Goal: Entertainment & Leisure: Consume media (video, audio)

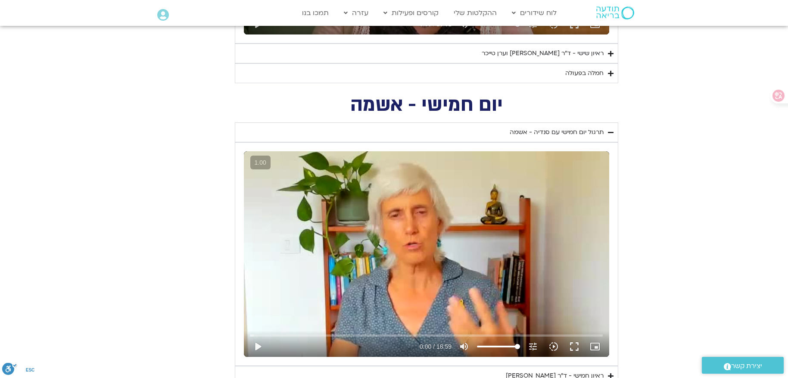
scroll to position [991, 0]
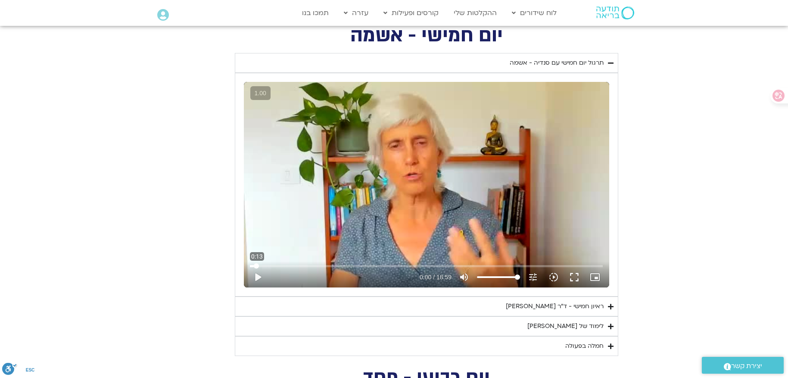
click at [256, 266] on input "Seek" at bounding box center [426, 265] width 353 height 5
drag, startPoint x: 255, startPoint y: 264, endPoint x: 226, endPoint y: 264, distance: 29.3
type input "0"
click at [250, 264] on input "Seek" at bounding box center [426, 265] width 353 height 5
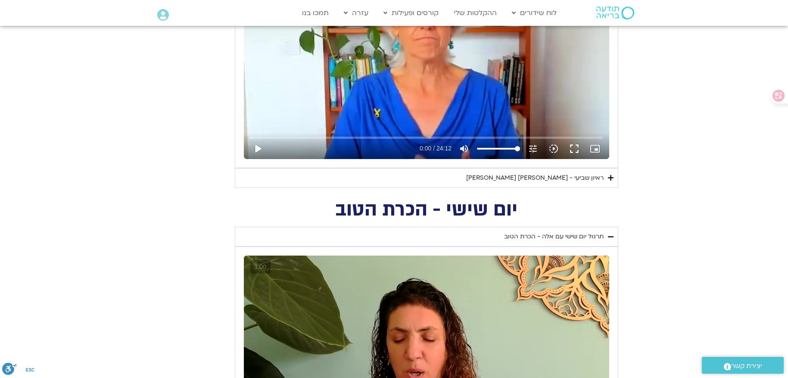
scroll to position [603, 0]
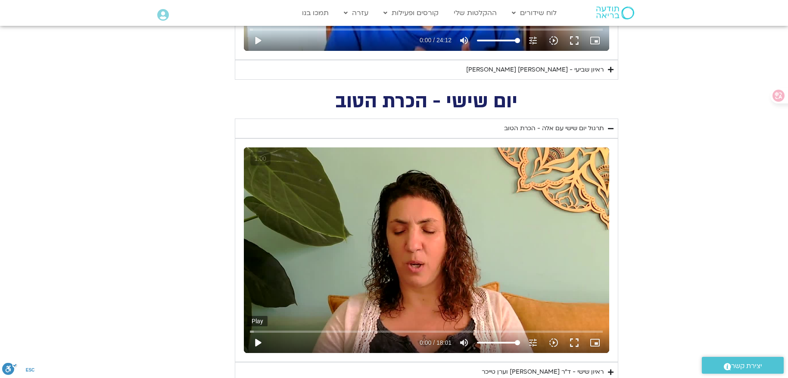
click at [262, 340] on button "play_arrow" at bounding box center [257, 342] width 21 height 21
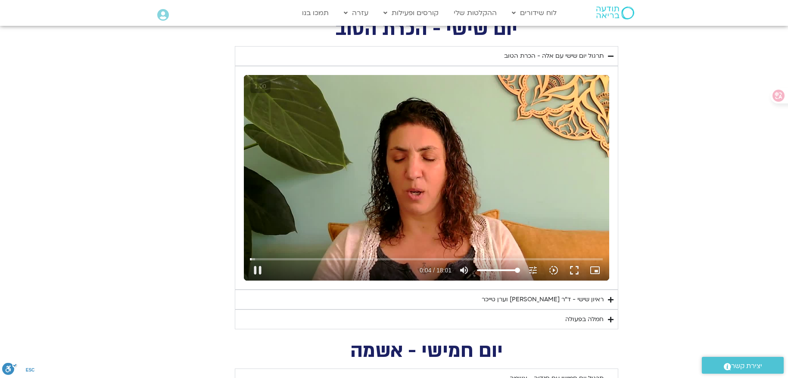
scroll to position [689, 0]
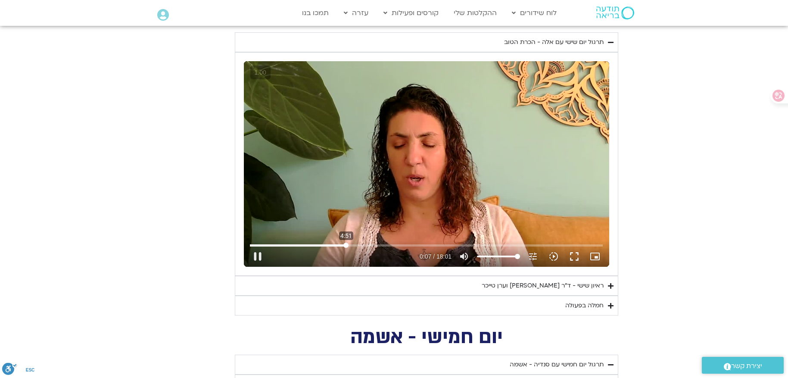
click at [346, 245] on input "Seek" at bounding box center [426, 245] width 353 height 5
click at [253, 245] on input "Seek" at bounding box center [426, 245] width 353 height 5
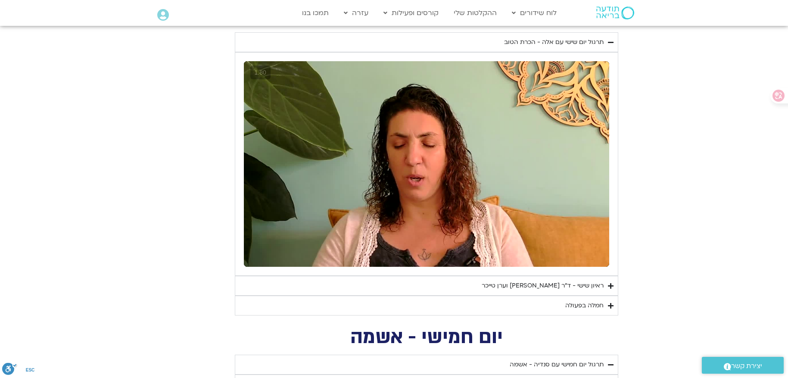
click at [588, 308] on div "חמלה בפעולה" at bounding box center [584, 305] width 38 height 10
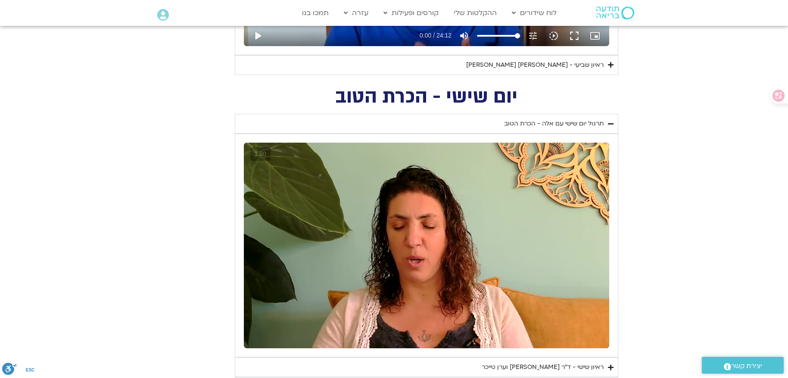
scroll to position [603, 0]
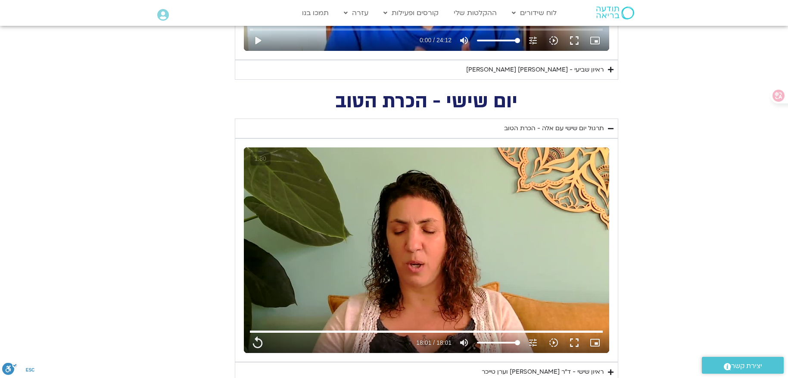
click at [693, 148] on section "יום שישי - הכרת הטוב תרגול יום שישי עם אלה - הכרת הטוב נא להזין כתובת אימייל כד…" at bounding box center [394, 267] width 788 height 348
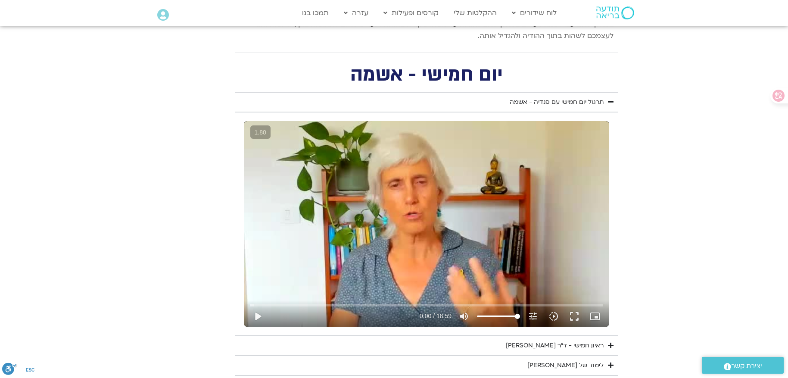
scroll to position [1163, 0]
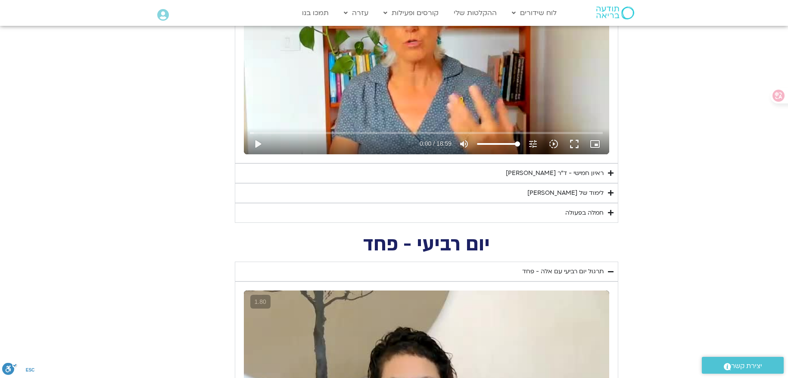
type input "1081.16"
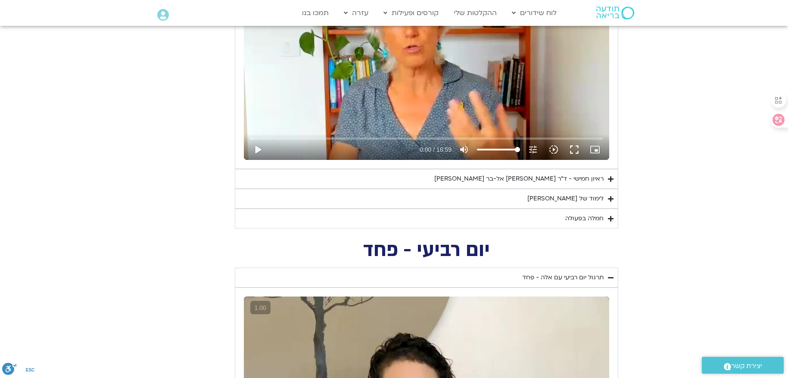
scroll to position [1120, 0]
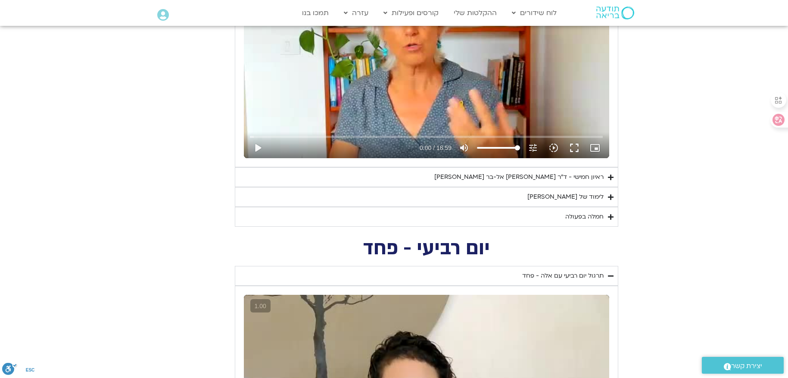
click at [479, 173] on summary "ראיון חמישי - ד"ר אסף סטי אל-בר ודנה ברגר" at bounding box center [426, 177] width 383 height 20
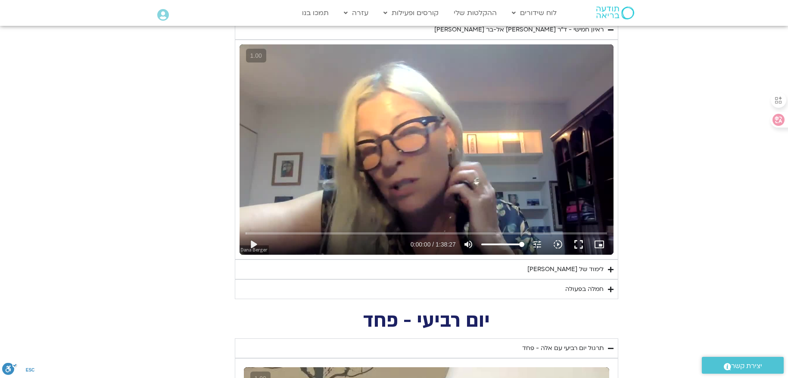
scroll to position [1292, 0]
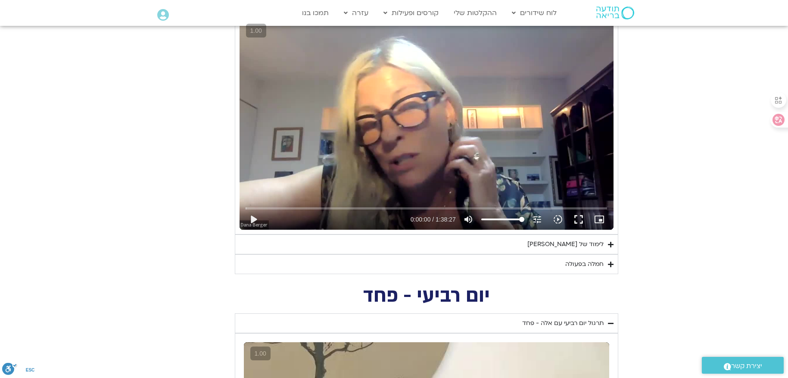
click at [578, 243] on div "לימוד של טארה" at bounding box center [565, 244] width 76 height 10
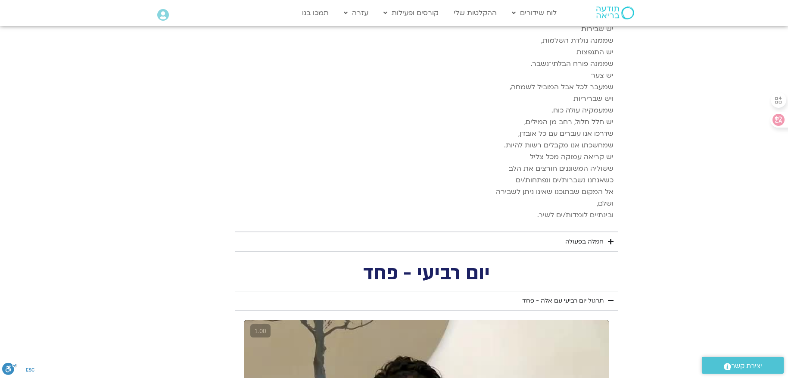
scroll to position [2197, 0]
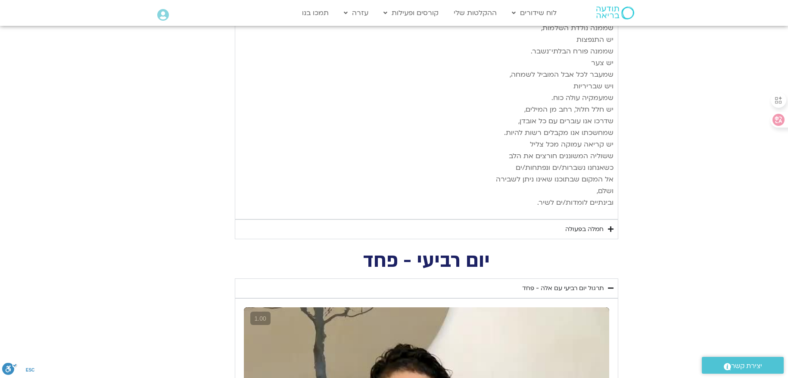
click at [594, 224] on div "חמלה בפעולה" at bounding box center [584, 229] width 38 height 10
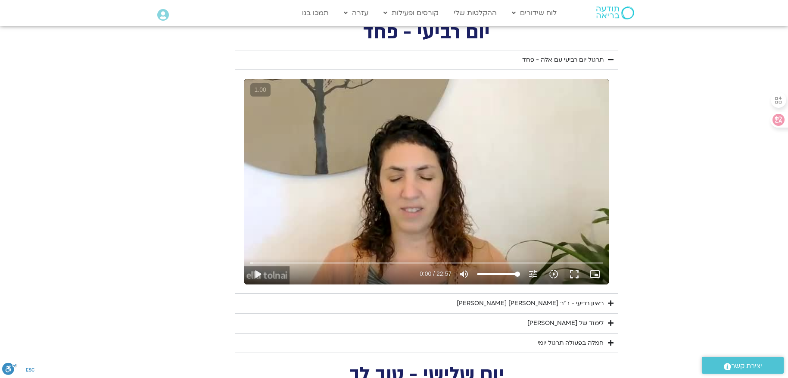
scroll to position [2498, 0]
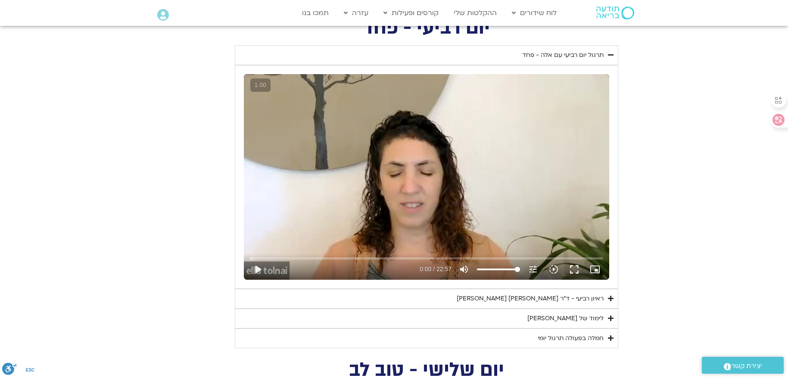
click at [588, 328] on summary "חמלה בפעולה תרגול יומי" at bounding box center [426, 338] width 383 height 20
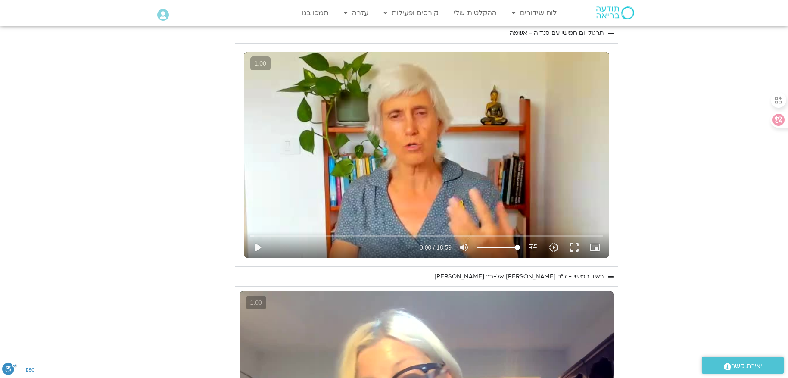
scroll to position [1034, 0]
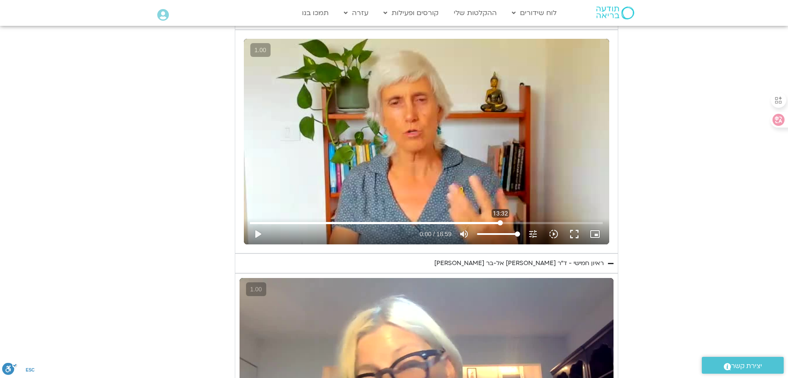
click at [500, 223] on input "Seek" at bounding box center [426, 222] width 353 height 5
click at [261, 234] on button "play_arrow" at bounding box center [257, 234] width 21 height 21
click at [527, 222] on input "Seek" at bounding box center [426, 222] width 353 height 5
click at [544, 221] on input "Seek" at bounding box center [426, 222] width 353 height 5
click at [252, 235] on button "pause" at bounding box center [257, 234] width 21 height 21
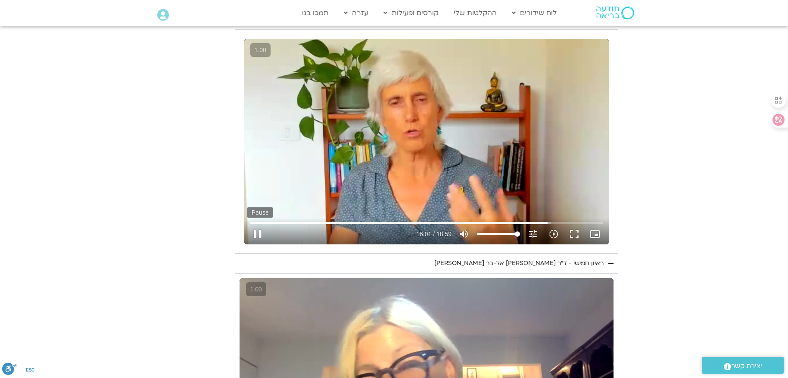
type input "961.112605"
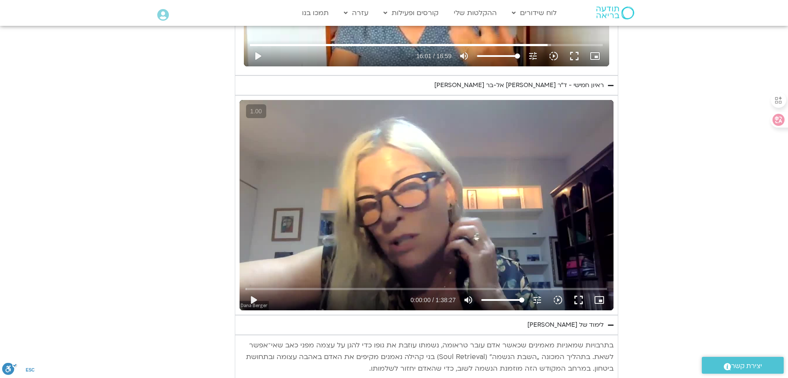
scroll to position [1249, 0]
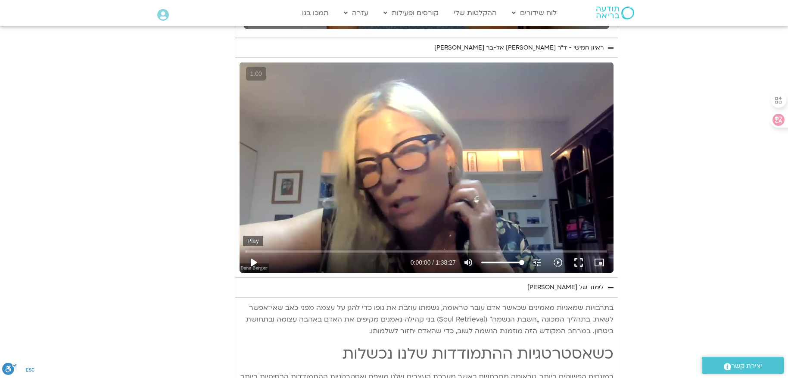
click at [255, 264] on button "play_arrow" at bounding box center [253, 262] width 21 height 21
click at [255, 250] on input "Seek" at bounding box center [426, 251] width 361 height 5
click at [288, 251] on input "Seek" at bounding box center [426, 251] width 361 height 5
click at [348, 249] on input "Seek" at bounding box center [426, 251] width 361 height 5
click at [376, 252] on input "Seek" at bounding box center [426, 251] width 361 height 5
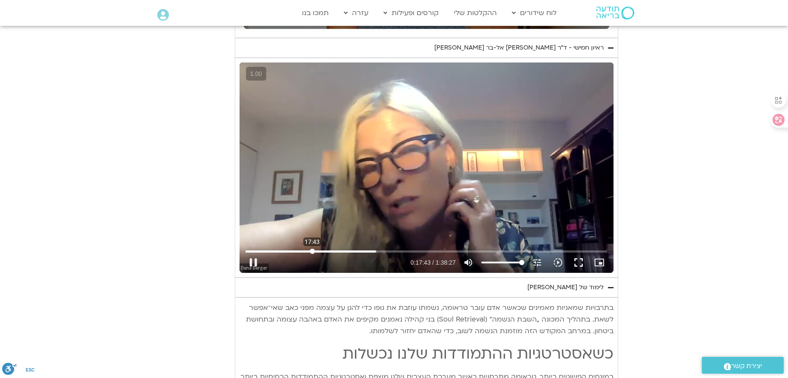
click at [312, 253] on input "Seek" at bounding box center [426, 251] width 361 height 5
click at [298, 251] on input "Seek" at bounding box center [426, 251] width 361 height 5
click at [284, 251] on input "Seek" at bounding box center [426, 251] width 361 height 5
click at [256, 261] on button "pause" at bounding box center [253, 262] width 21 height 21
type input "598.264558"
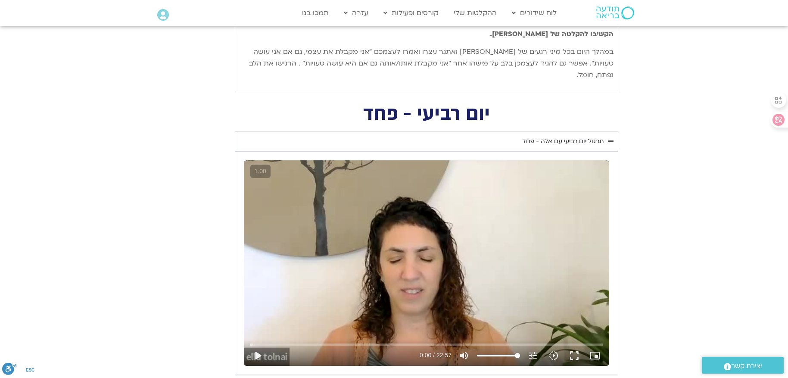
scroll to position [2584, 0]
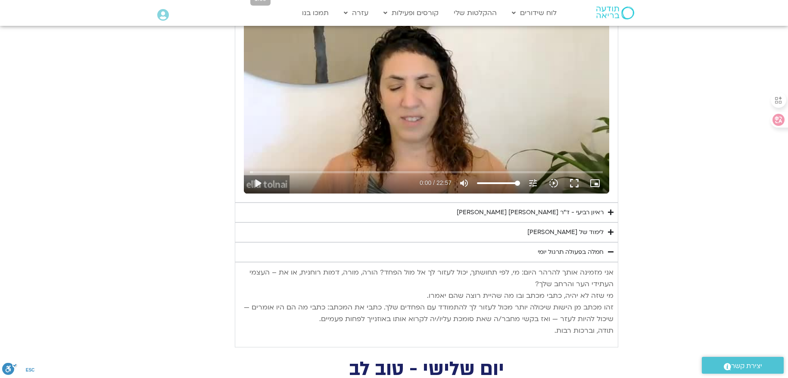
click at [476, 207] on div "ראיון רביעי - ד"ר אסף סטי אל-בר ודניאלה ספקטור" at bounding box center [530, 212] width 147 height 10
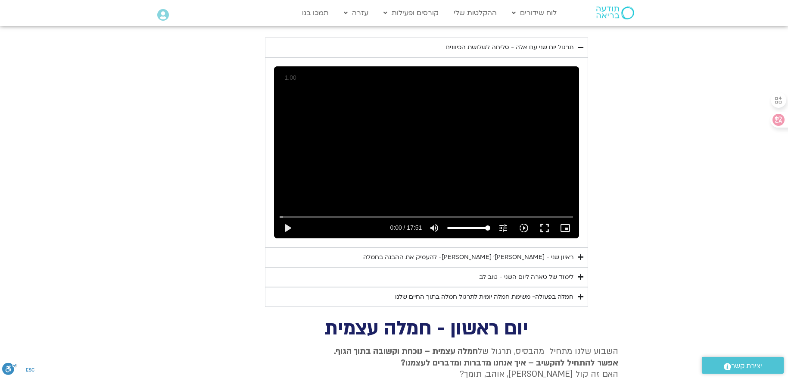
scroll to position [3704, 0]
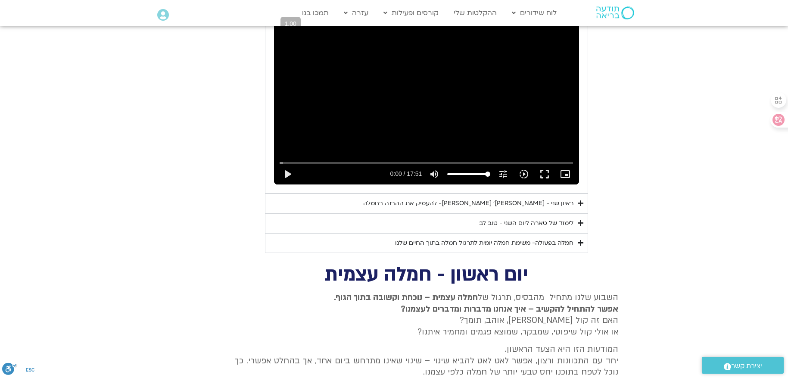
click at [466, 198] on div "ראיון שני - טארה בראך ופרופ׳ דן סיגל- להעמיק את ההבנה בחמלה" at bounding box center [468, 203] width 210 height 10
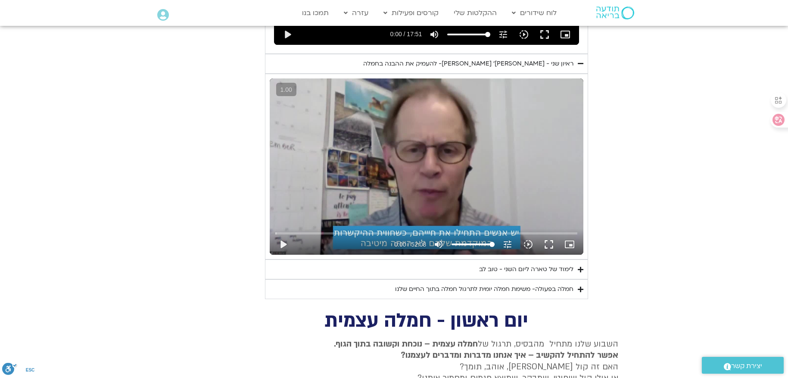
scroll to position [3618, 0]
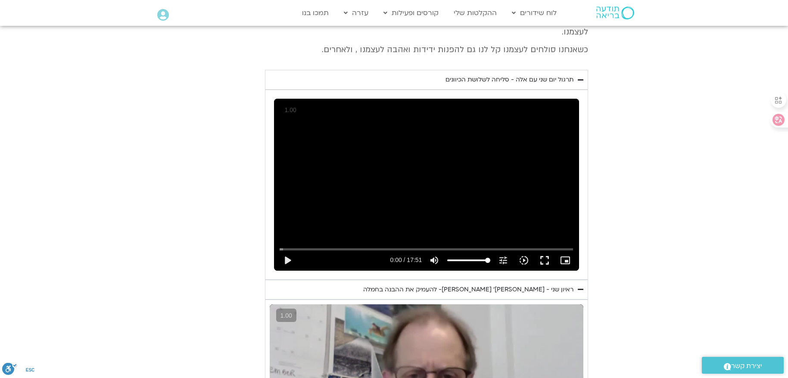
click at [622, 15] on img at bounding box center [615, 12] width 38 height 13
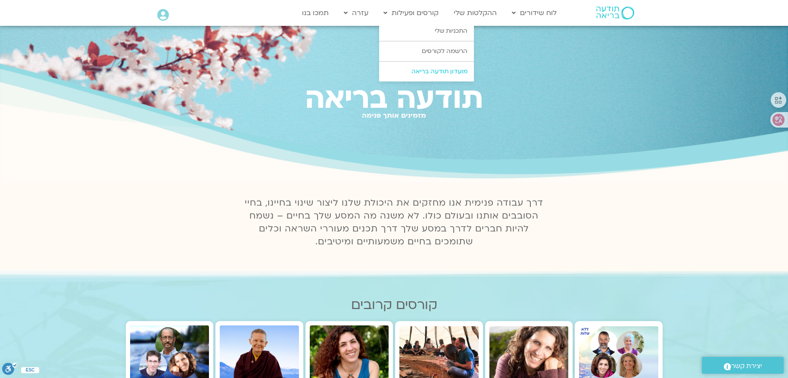
click at [404, 70] on link "מועדון תודעה בריאה" at bounding box center [426, 72] width 95 height 20
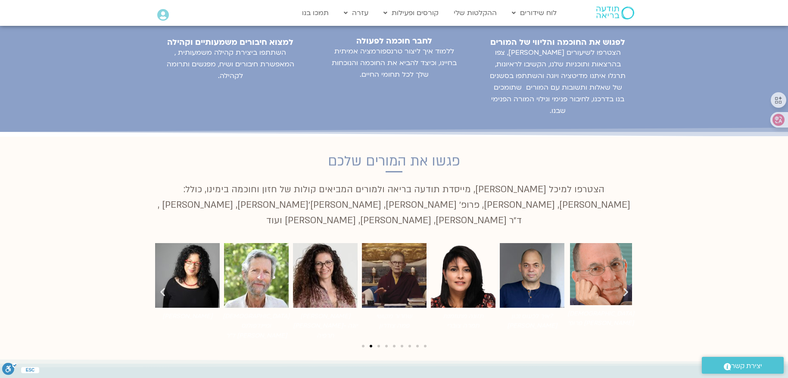
scroll to position [1464, 0]
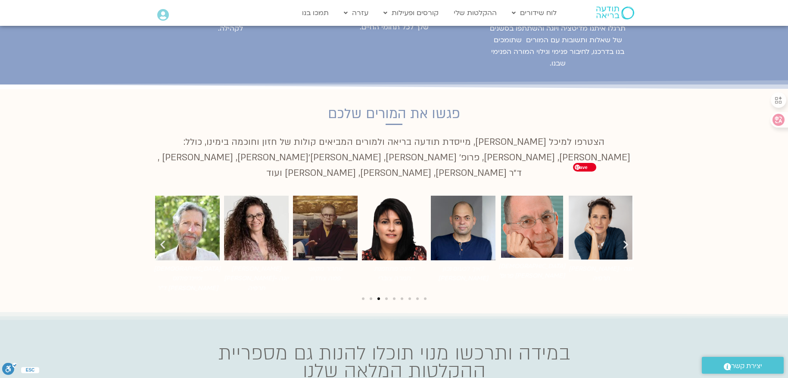
click at [611, 200] on img "9 / 9" at bounding box center [601, 228] width 65 height 65
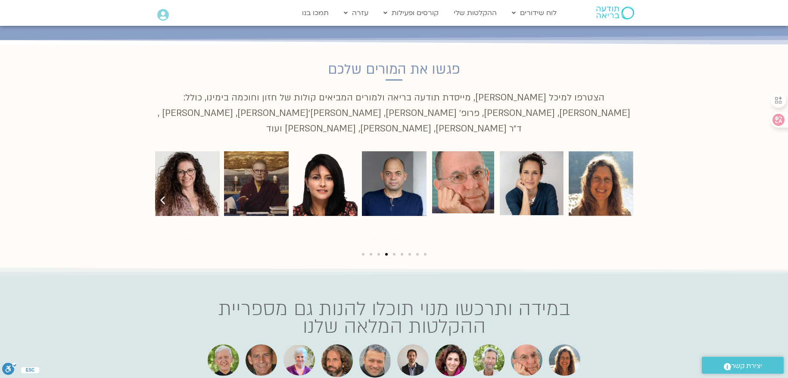
scroll to position [1594, 0]
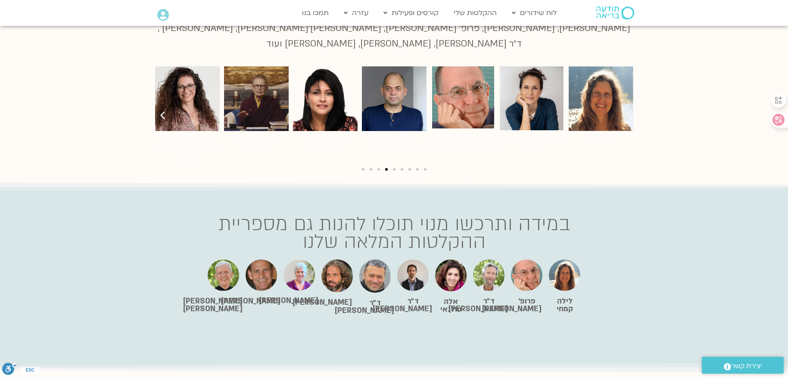
click at [378, 259] on img at bounding box center [374, 275] width 31 height 33
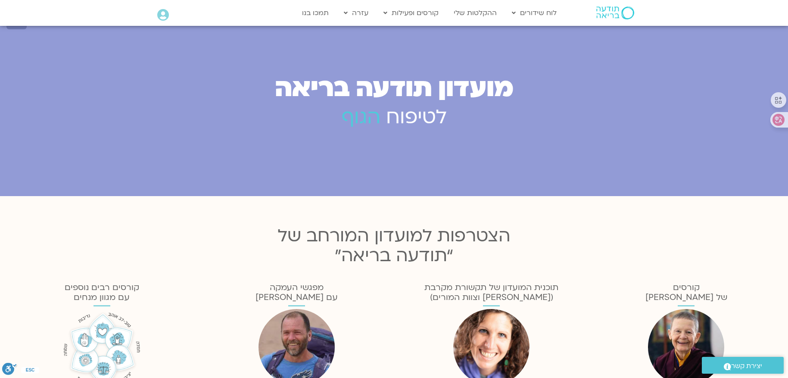
scroll to position [0, 0]
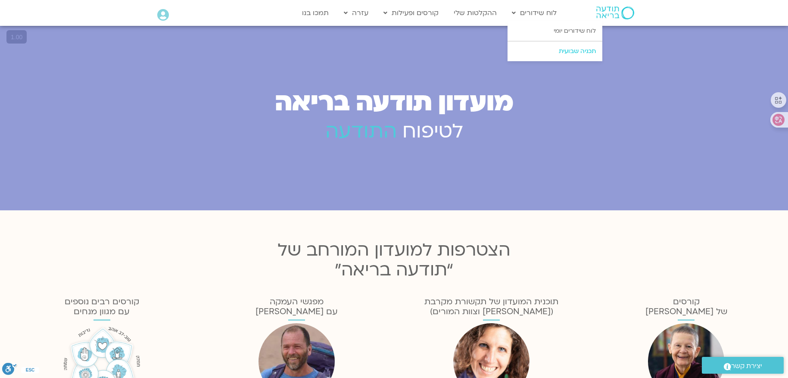
click at [541, 53] on link "תכניה שבועית" at bounding box center [554, 51] width 95 height 20
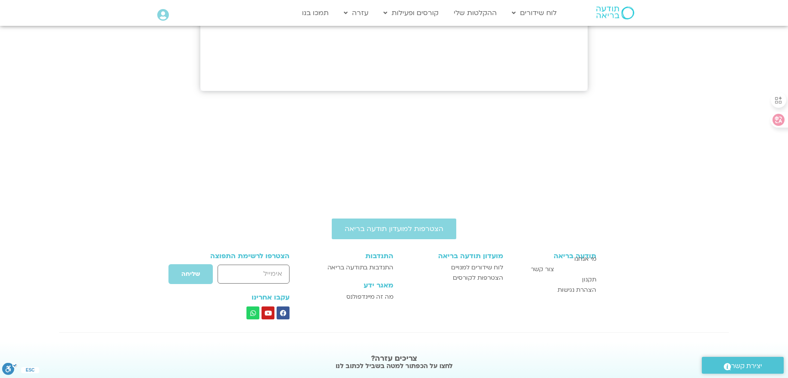
scroll to position [517, 0]
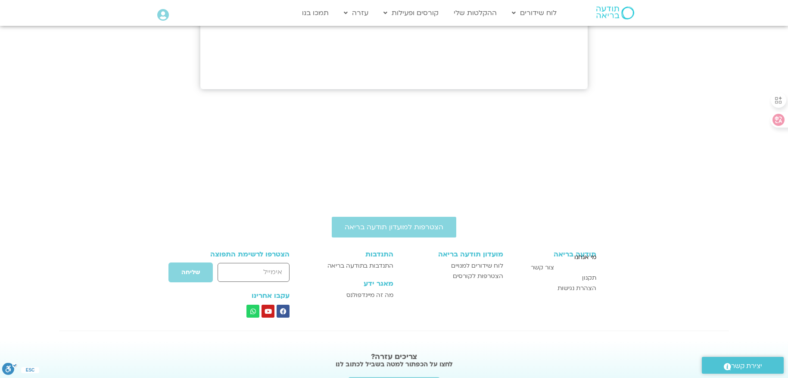
click at [581, 255] on span "מי אנחנו" at bounding box center [585, 257] width 22 height 10
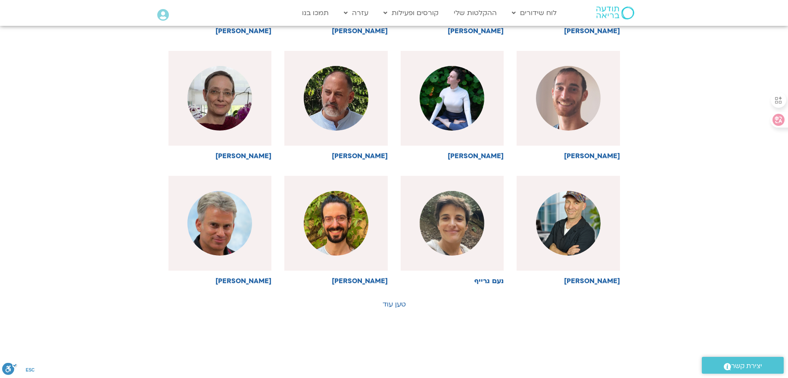
scroll to position [388, 0]
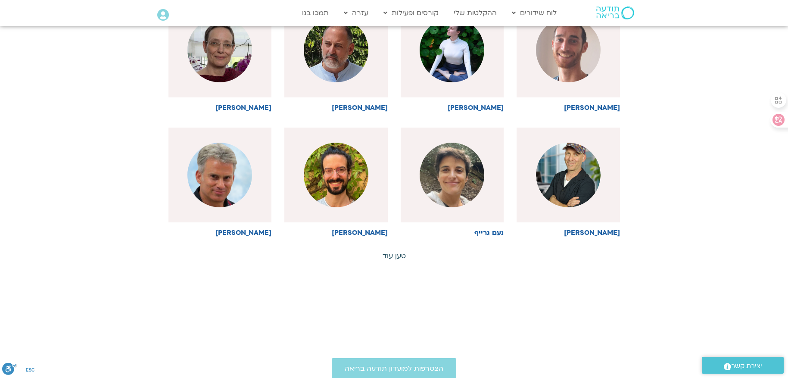
click at [397, 254] on link "טען עוד" at bounding box center [393, 255] width 23 height 9
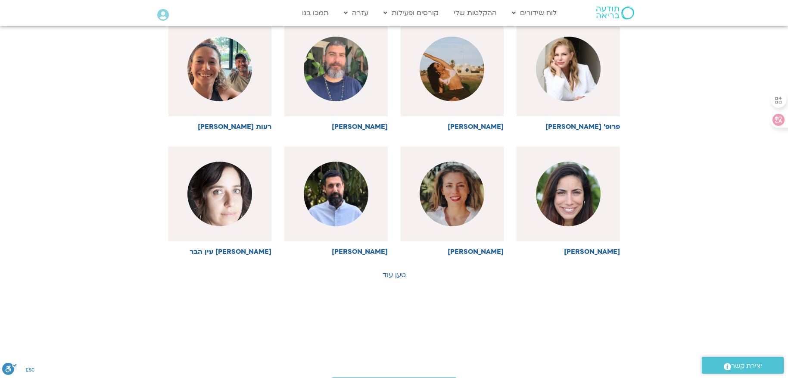
scroll to position [818, 0]
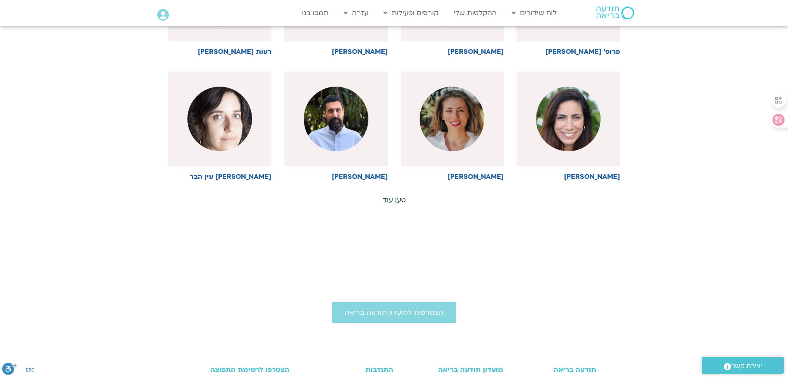
click at [385, 200] on link "טען עוד" at bounding box center [393, 199] width 23 height 9
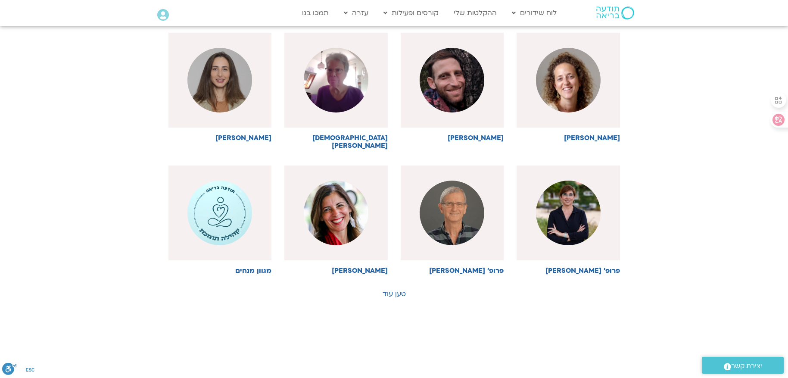
scroll to position [1120, 0]
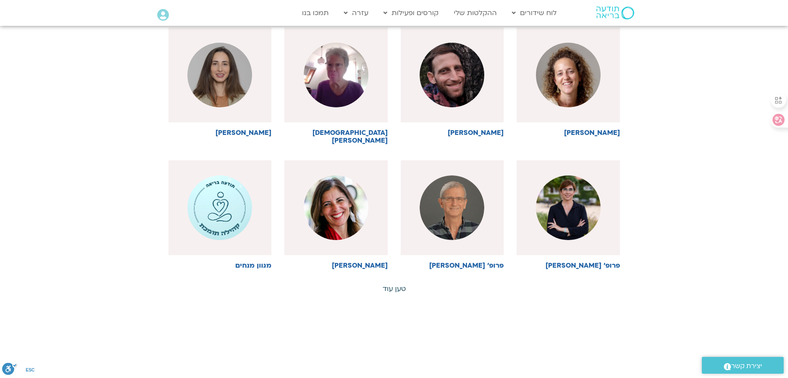
click at [388, 284] on link "טען עוד" at bounding box center [393, 288] width 23 height 9
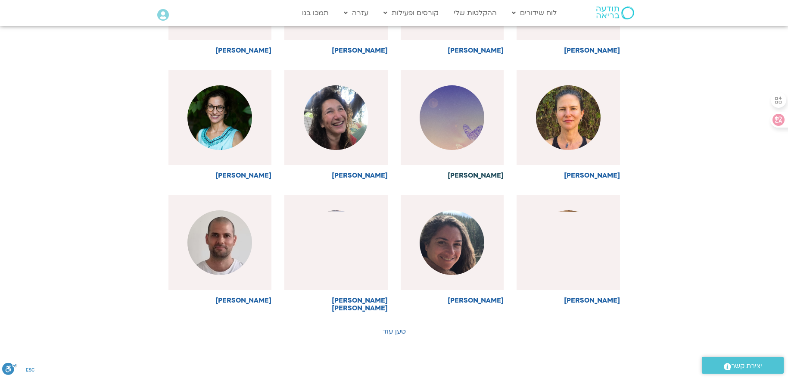
scroll to position [1464, 0]
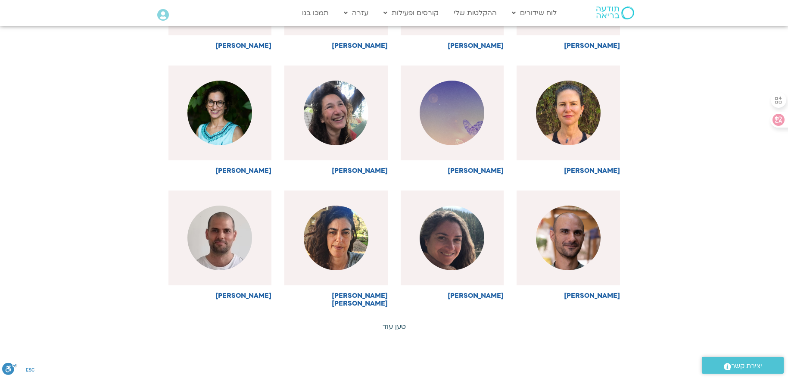
click at [395, 322] on link "טען עוד" at bounding box center [393, 326] width 23 height 9
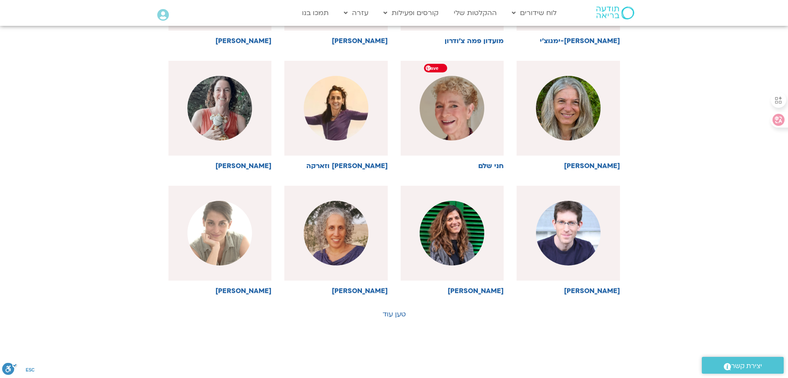
scroll to position [1852, 0]
click at [388, 309] on link "טען עוד" at bounding box center [393, 313] width 23 height 9
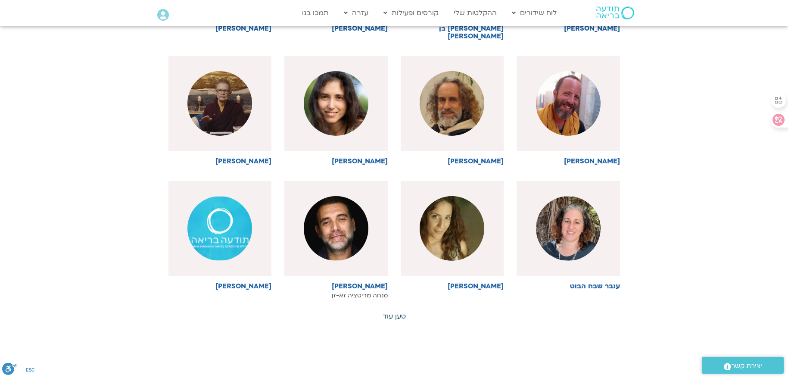
scroll to position [2240, 0]
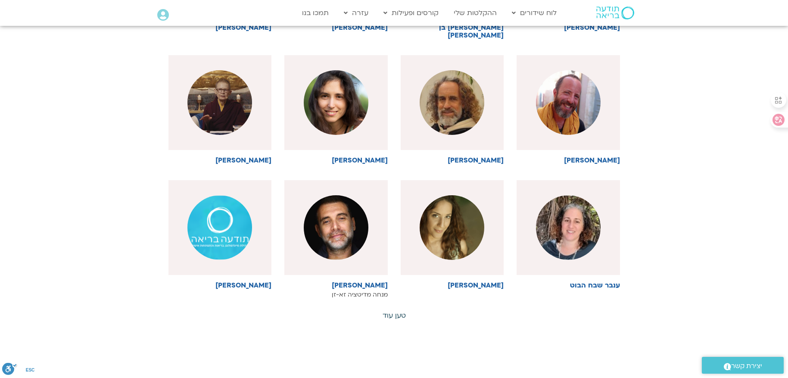
click at [395, 311] on link "טען עוד" at bounding box center [393, 315] width 23 height 9
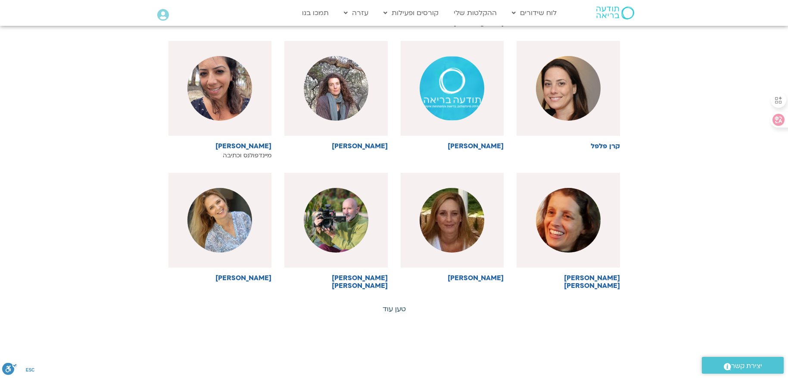
scroll to position [2671, 0]
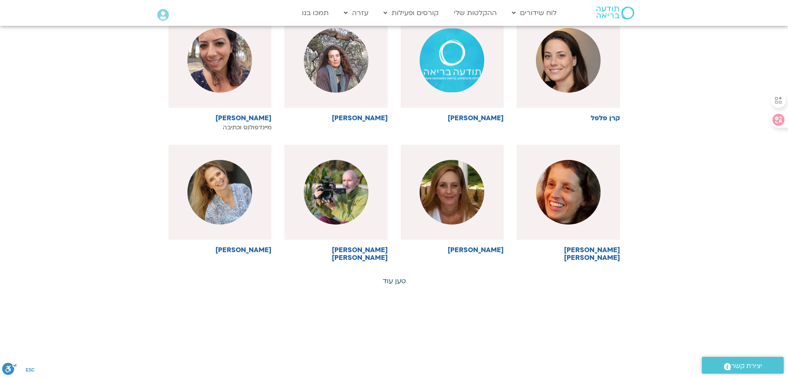
click at [398, 276] on link "טען עוד" at bounding box center [393, 280] width 23 height 9
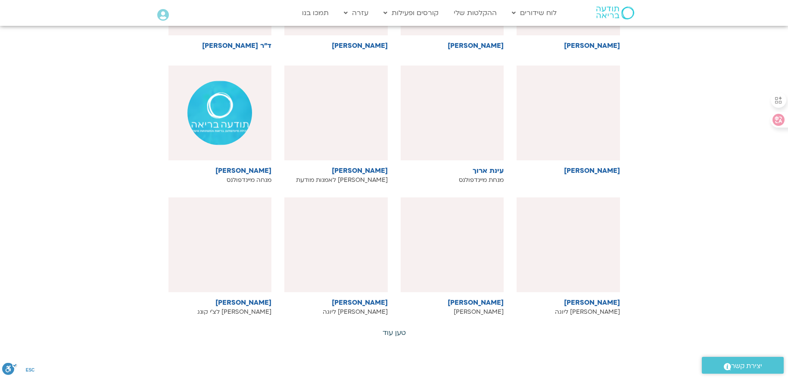
scroll to position [3015, 0]
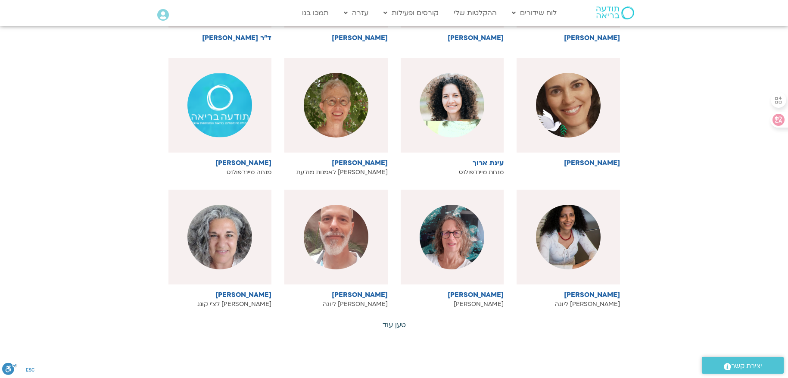
click at [394, 320] on link "טען עוד" at bounding box center [393, 324] width 23 height 9
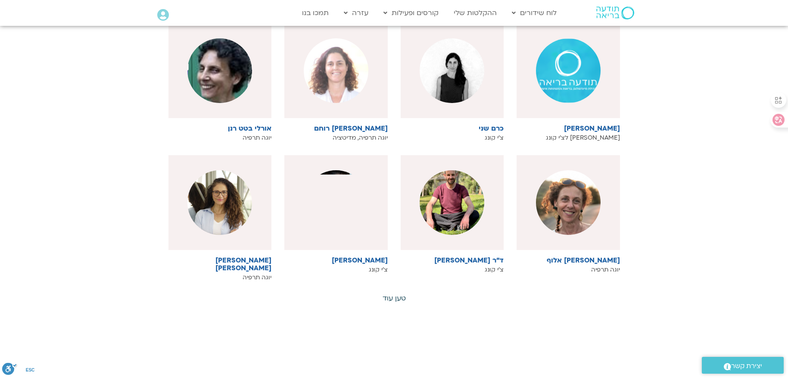
scroll to position [3446, 0]
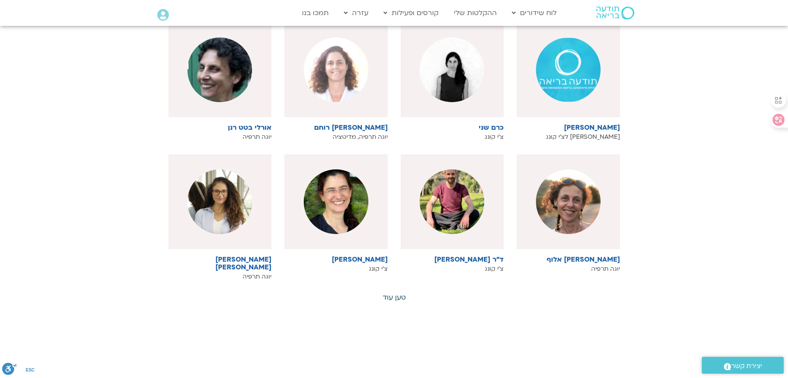
click at [390, 292] on link "טען עוד" at bounding box center [393, 296] width 23 height 9
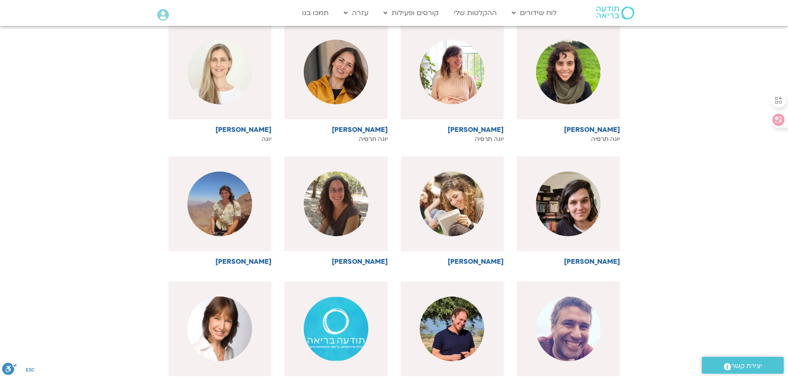
scroll to position [3790, 0]
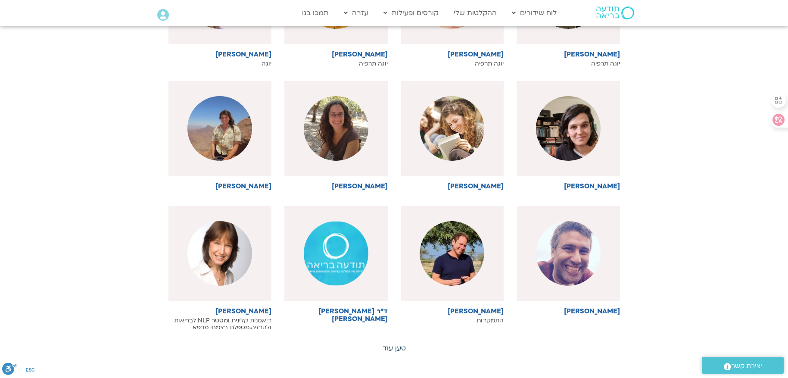
click at [387, 343] on link "טען עוד" at bounding box center [393, 347] width 23 height 9
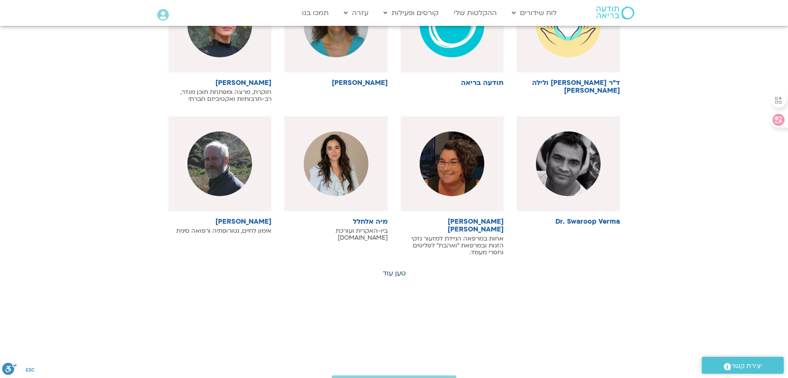
scroll to position [4307, 0]
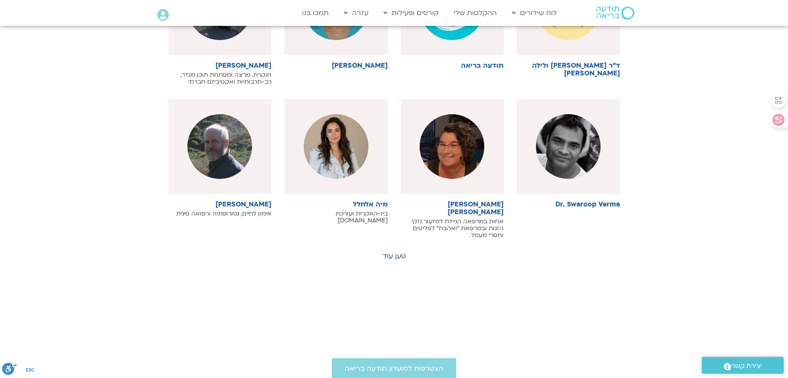
click at [399, 251] on link "טען עוד" at bounding box center [393, 255] width 23 height 9
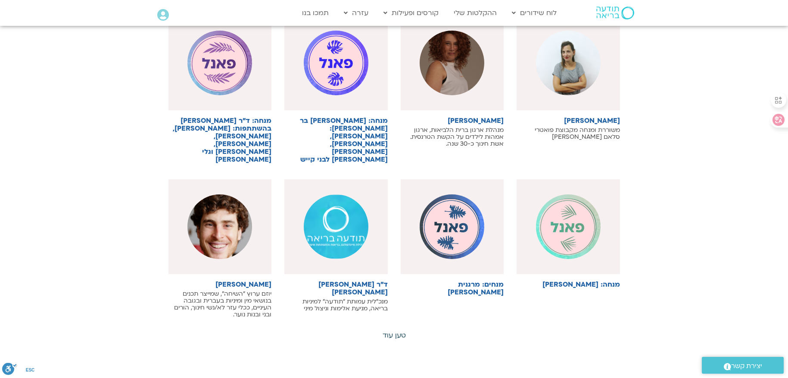
scroll to position [4695, 0]
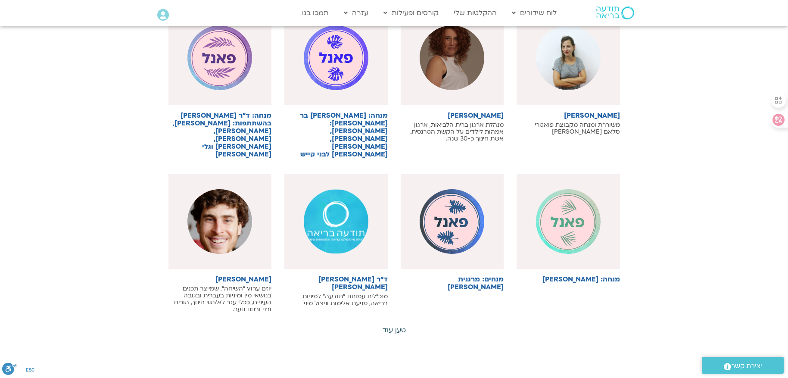
click at [395, 325] on link "טען עוד" at bounding box center [393, 329] width 23 height 9
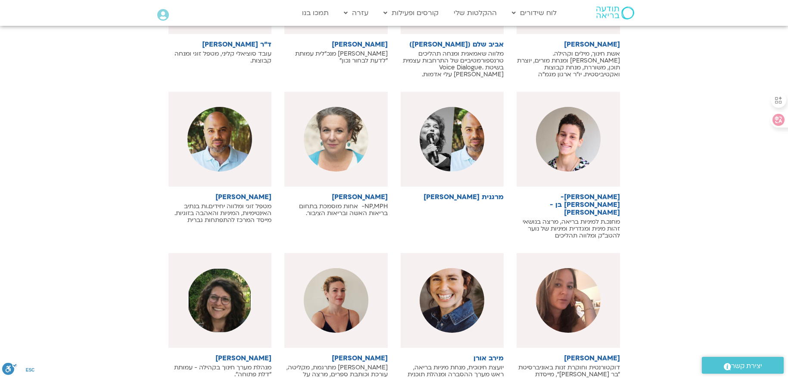
scroll to position [5083, 0]
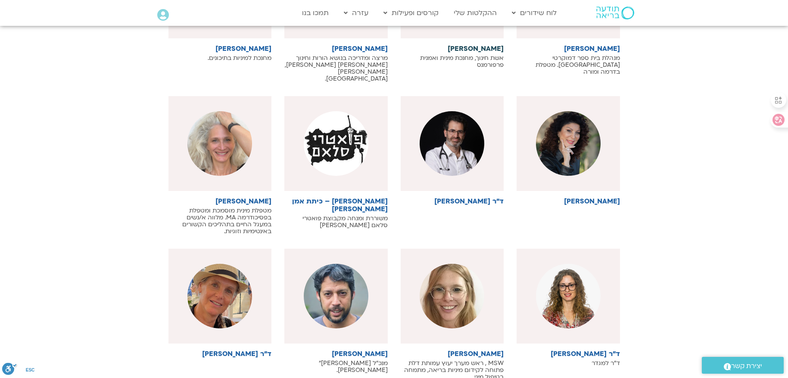
scroll to position [5556, 0]
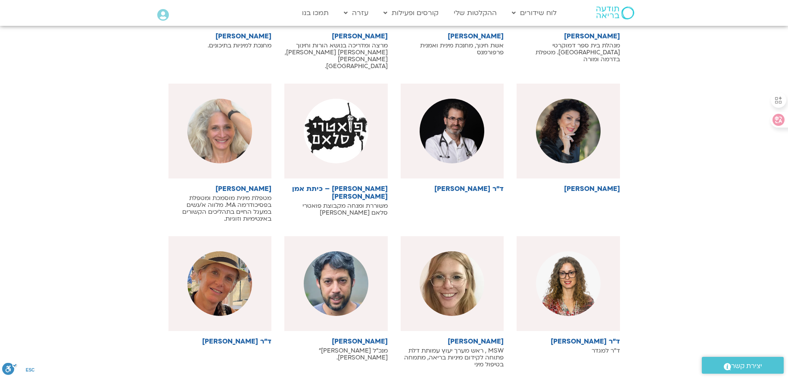
click at [401, 377] on link "טען עוד" at bounding box center [393, 384] width 23 height 9
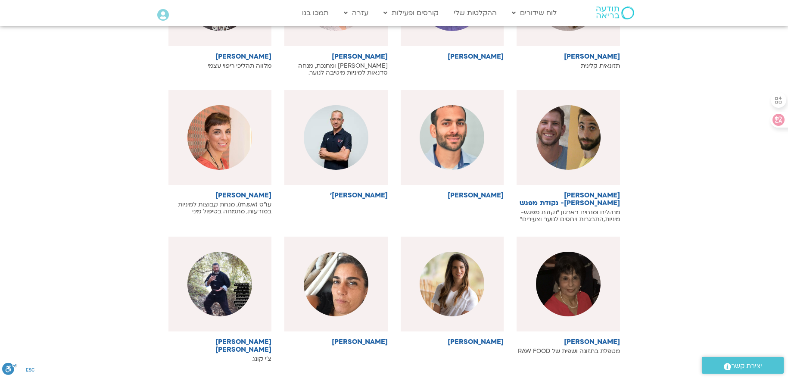
scroll to position [5987, 0]
click at [401, 374] on link "טען עוד" at bounding box center [393, 378] width 23 height 9
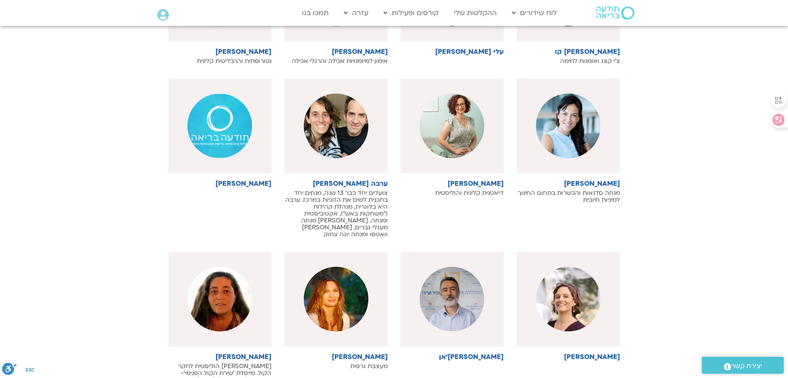
scroll to position [6418, 0]
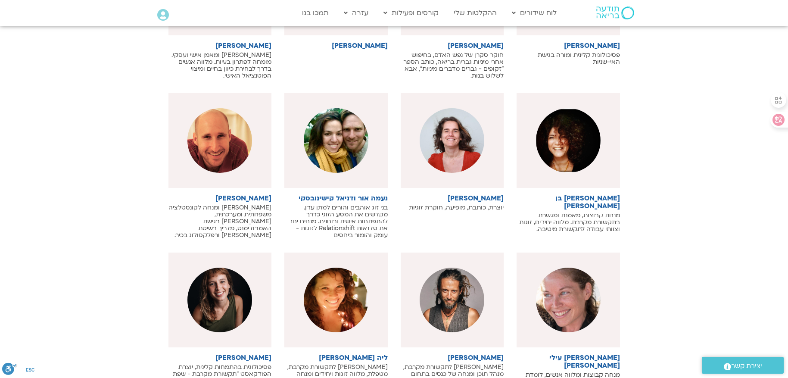
scroll to position [6892, 0]
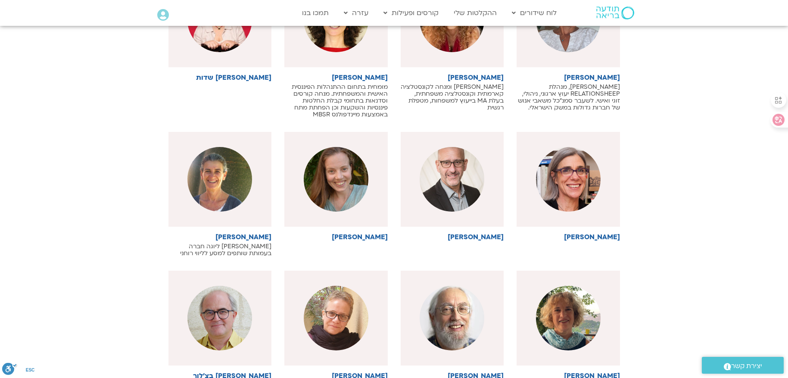
scroll to position [7322, 0]
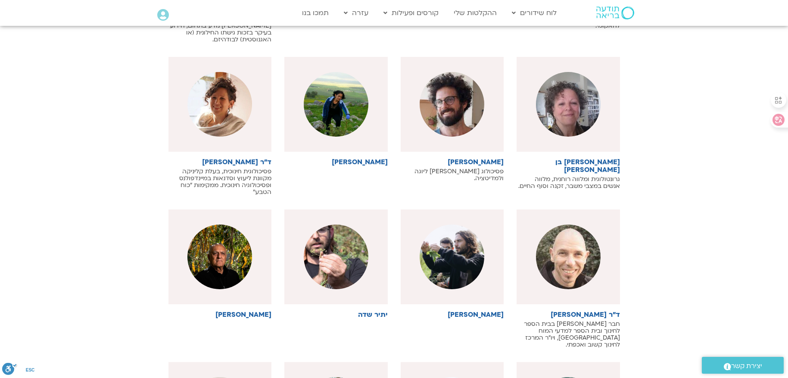
scroll to position [7710, 0]
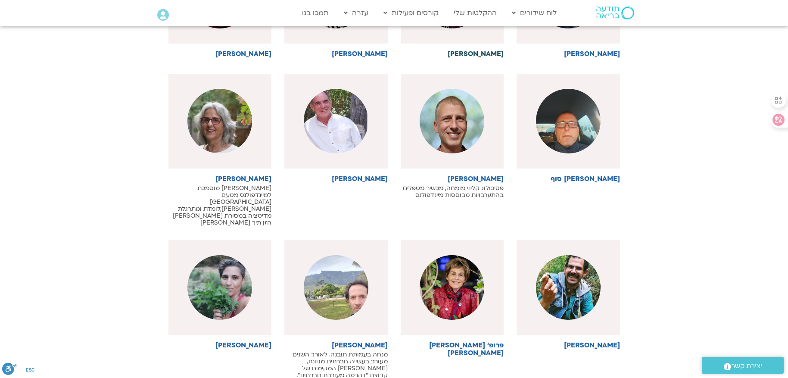
scroll to position [8227, 0]
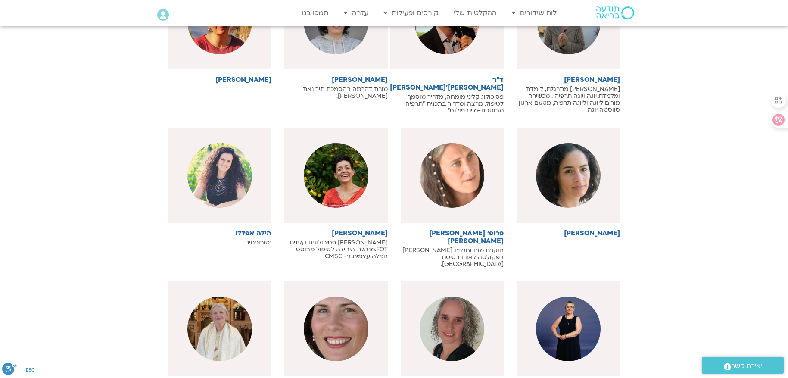
scroll to position [8701, 0]
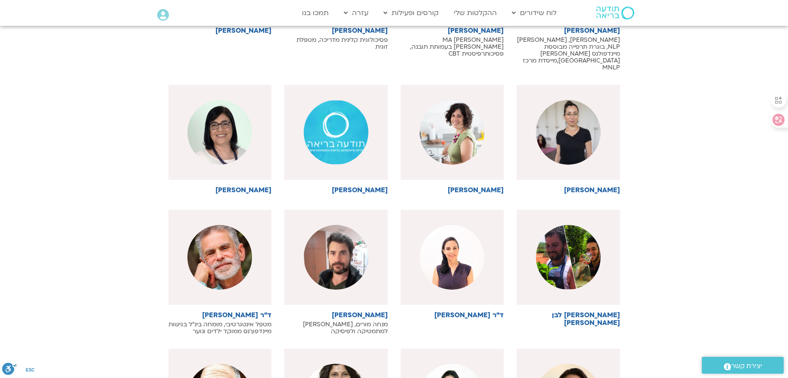
scroll to position [9045, 0]
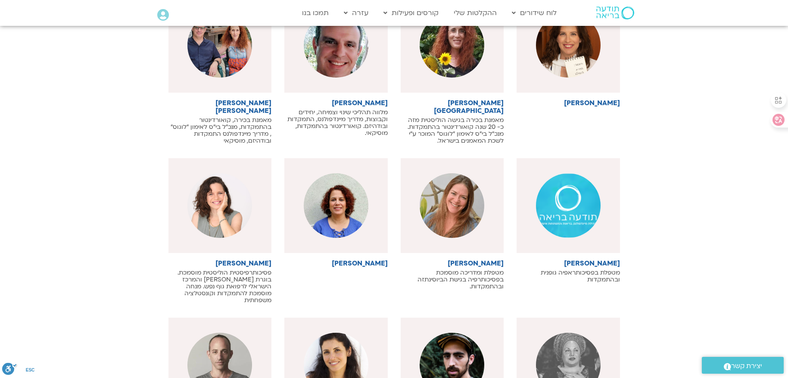
scroll to position [9562, 0]
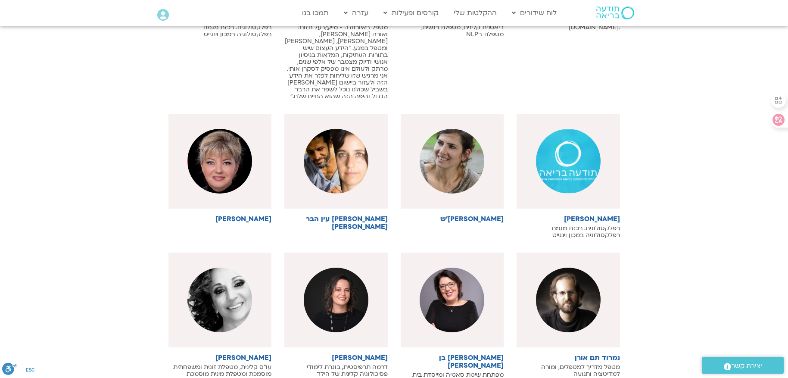
scroll to position [10079, 0]
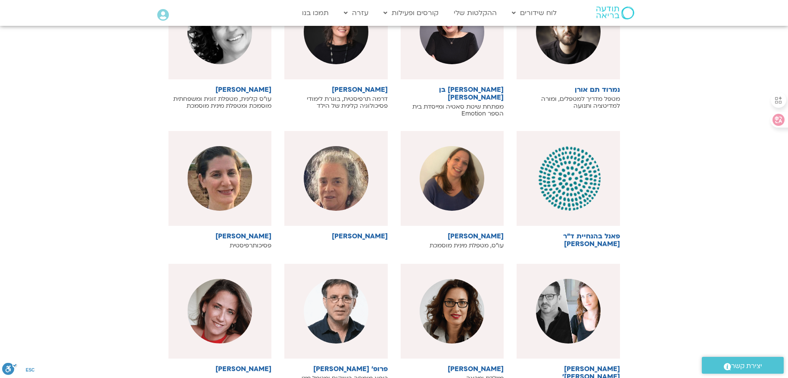
scroll to position [10424, 0]
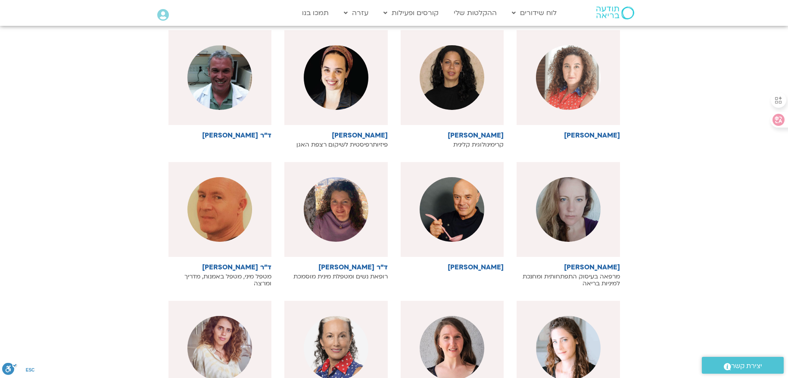
scroll to position [10854, 0]
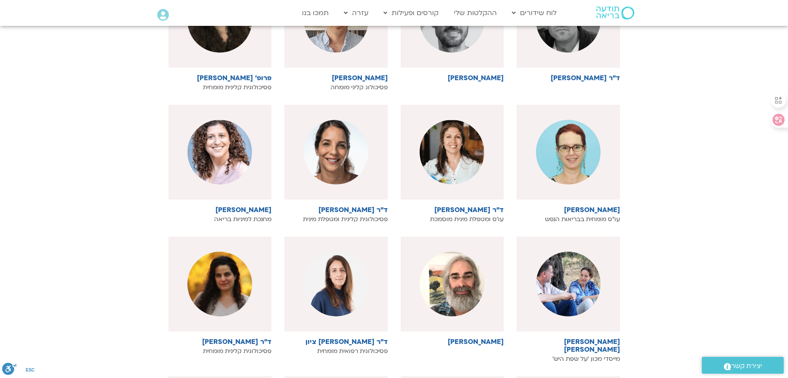
scroll to position [11199, 0]
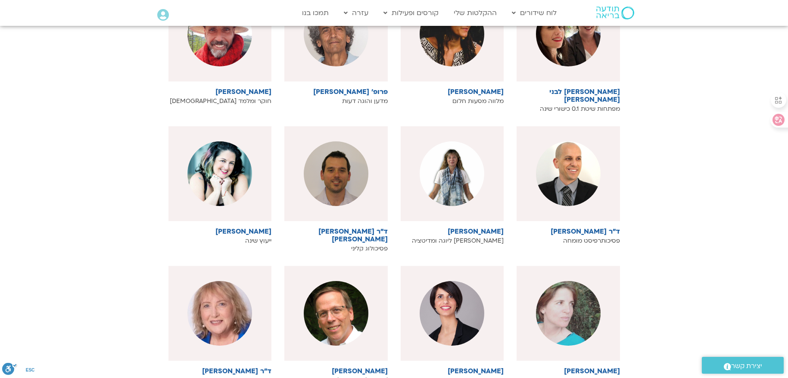
scroll to position [11587, 0]
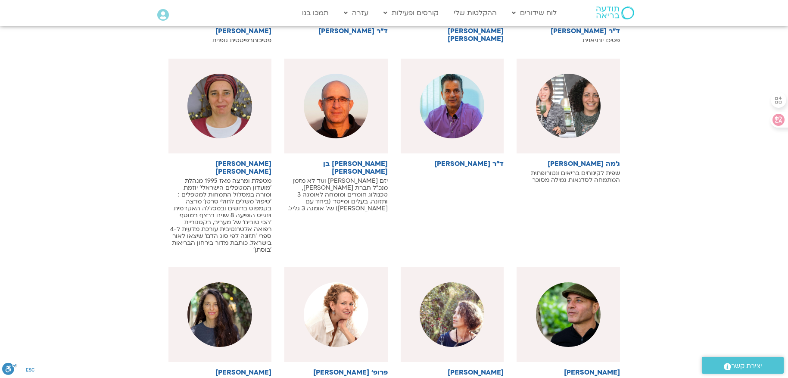
scroll to position [12104, 0]
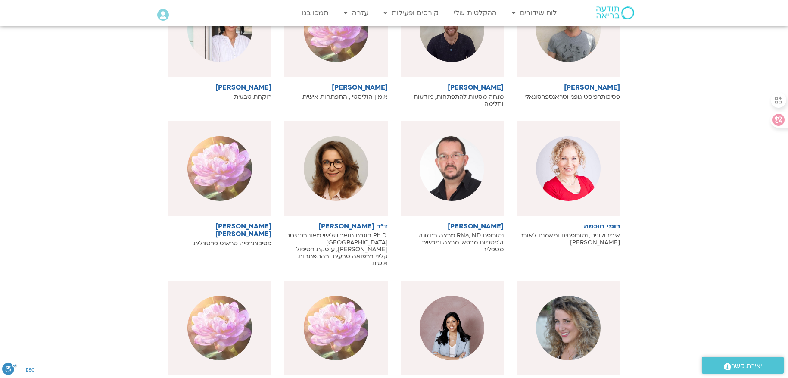
scroll to position [12491, 0]
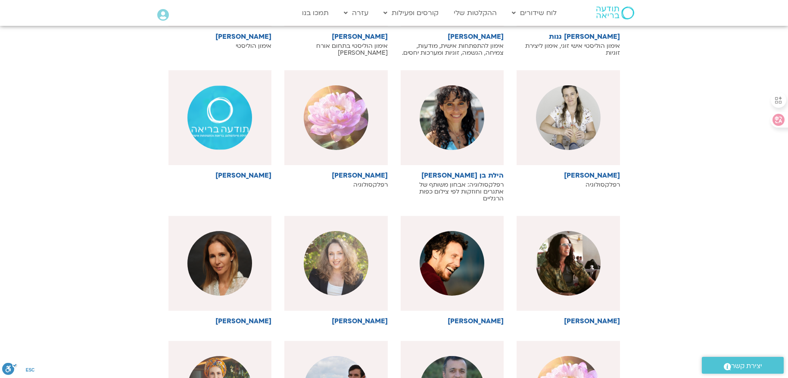
scroll to position [12836, 0]
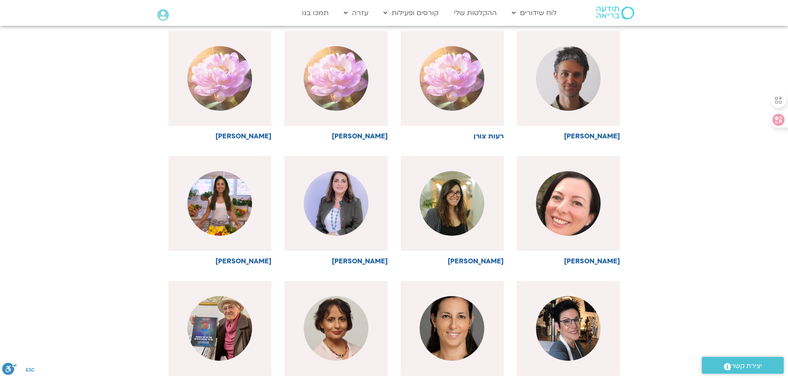
scroll to position [13310, 0]
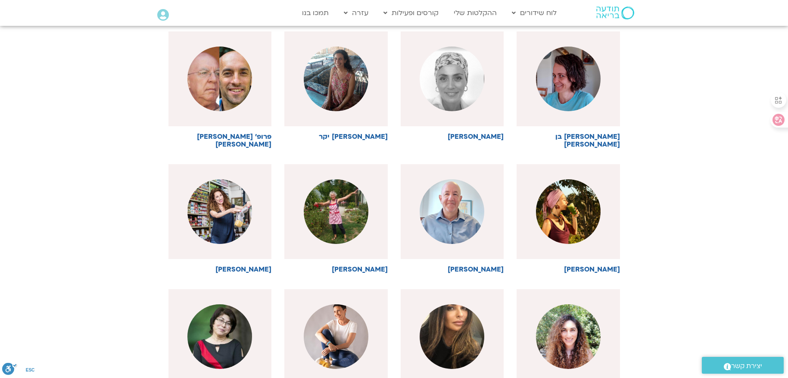
scroll to position [13654, 0]
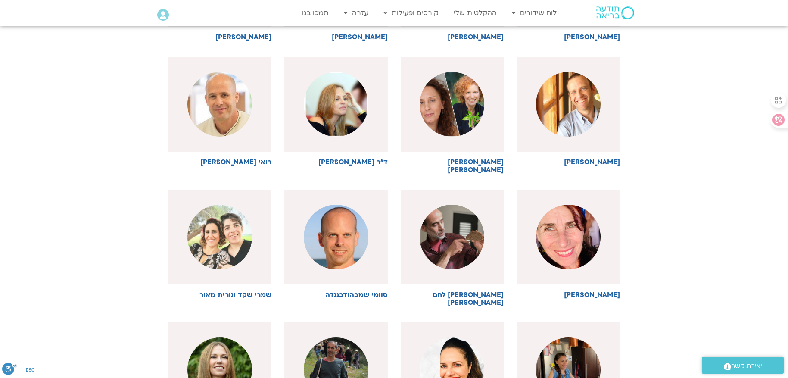
scroll to position [13999, 0]
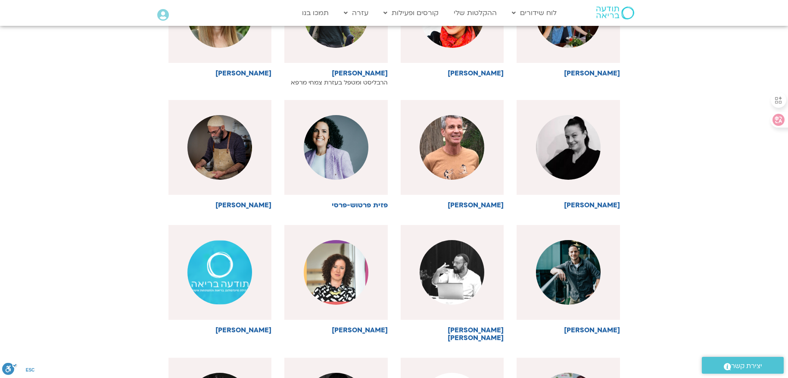
scroll to position [14386, 0]
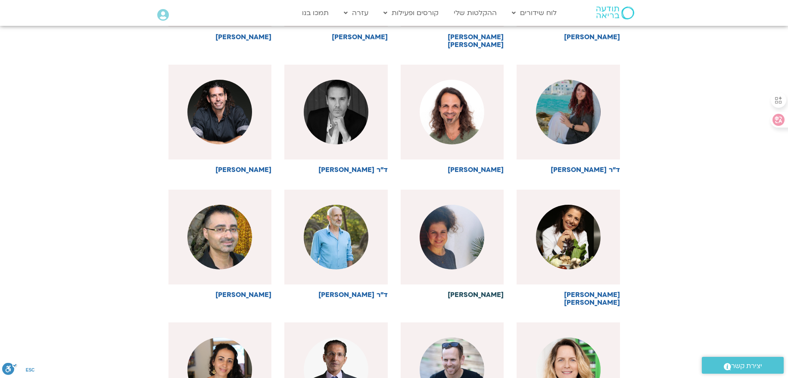
scroll to position [14731, 0]
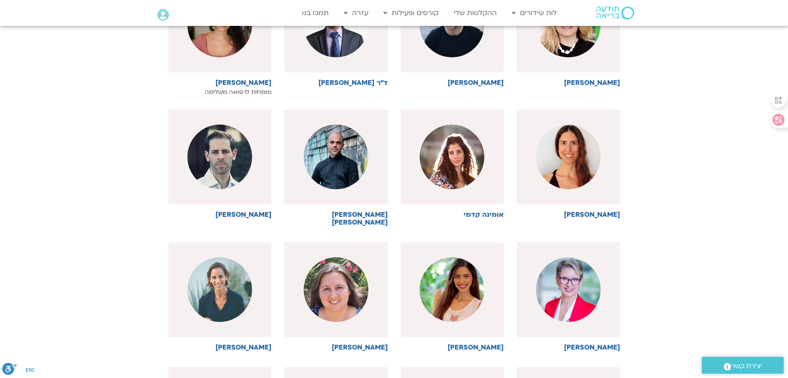
scroll to position [15119, 0]
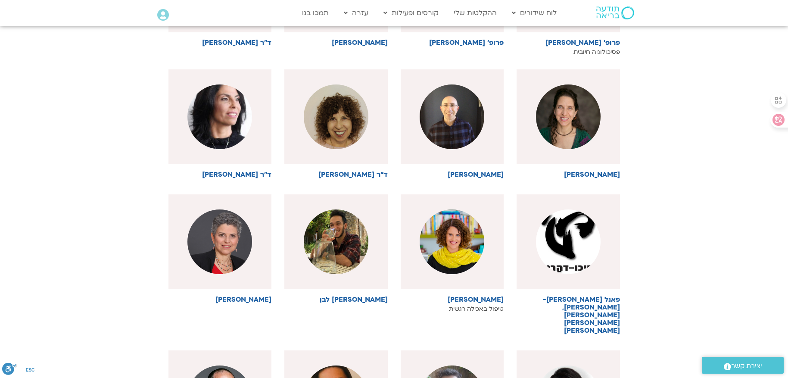
scroll to position [15549, 0]
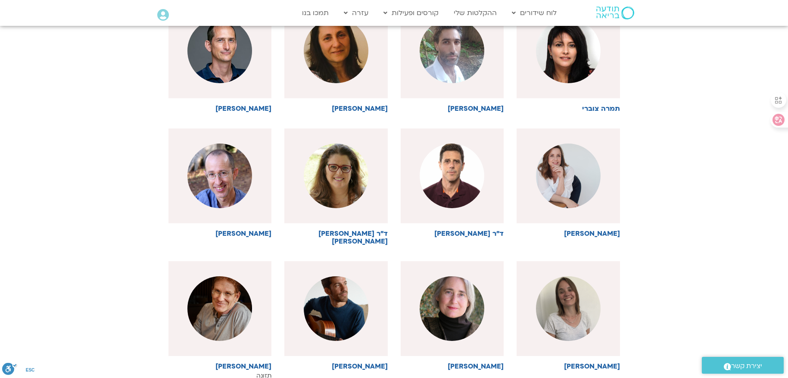
scroll to position [15894, 0]
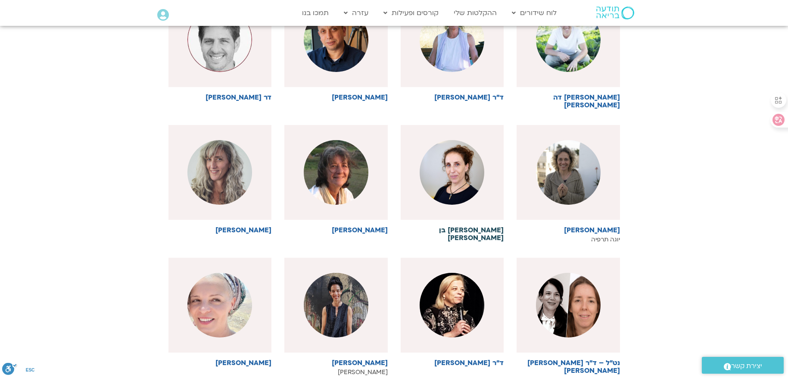
scroll to position [16368, 0]
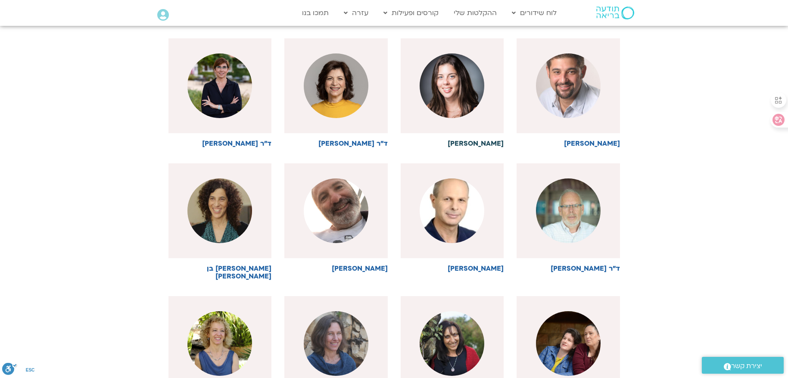
scroll to position [16798, 0]
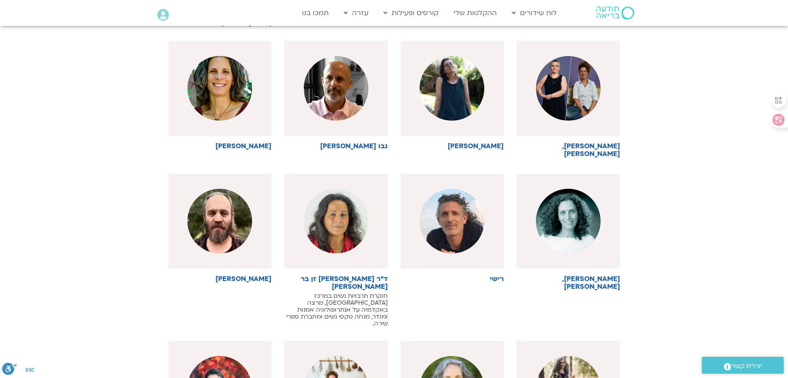
scroll to position [17186, 0]
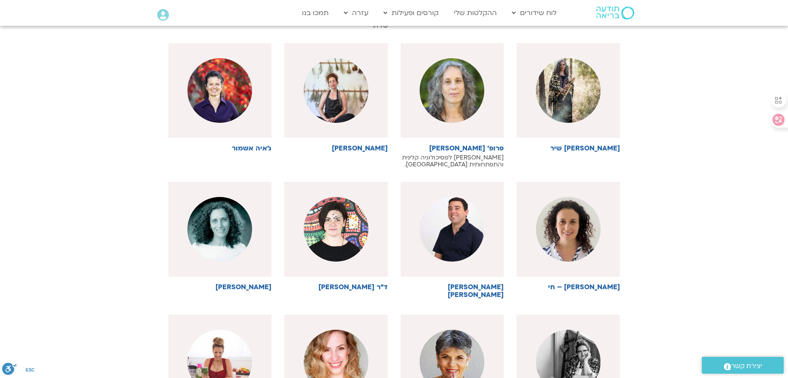
scroll to position [17574, 0]
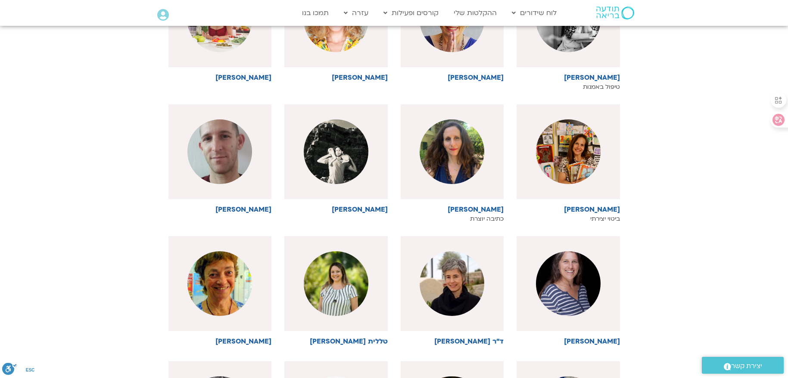
scroll to position [17875, 0]
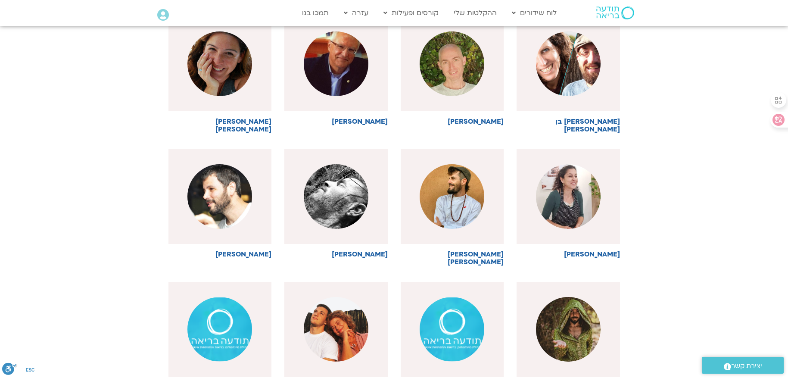
scroll to position [18306, 0]
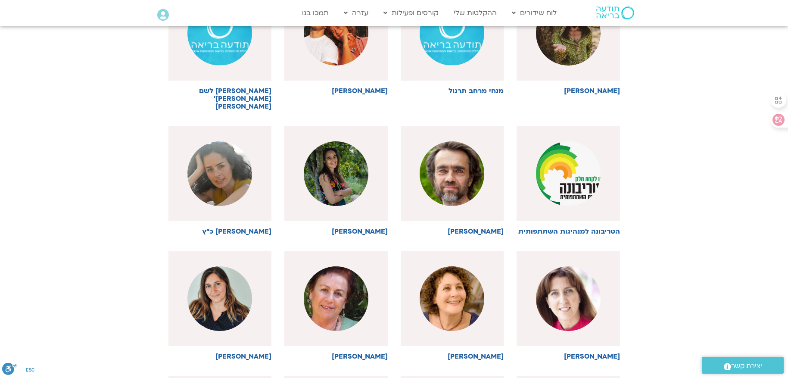
scroll to position [18608, 0]
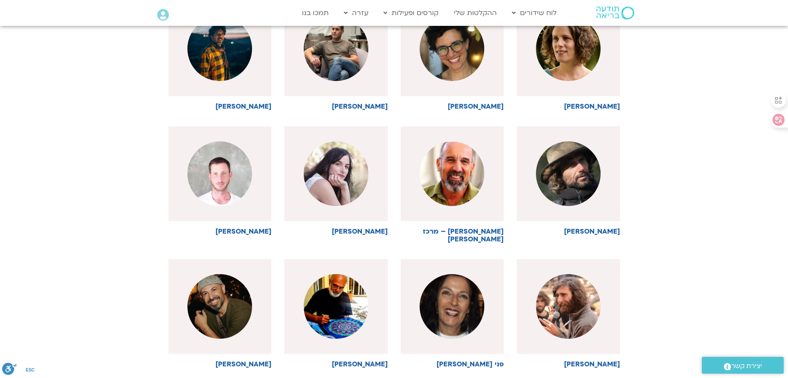
scroll to position [18995, 0]
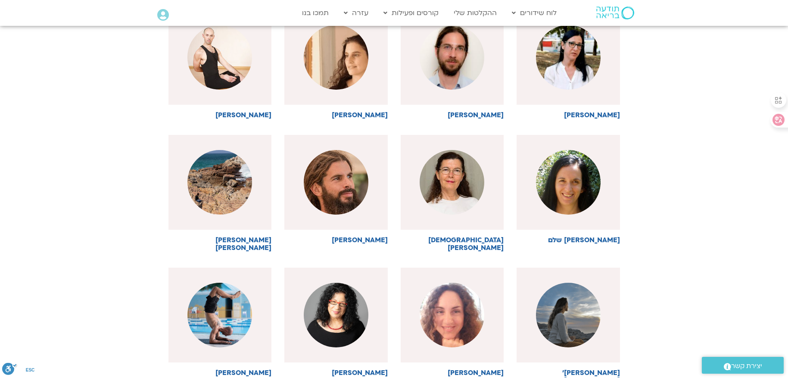
scroll to position [19512, 0]
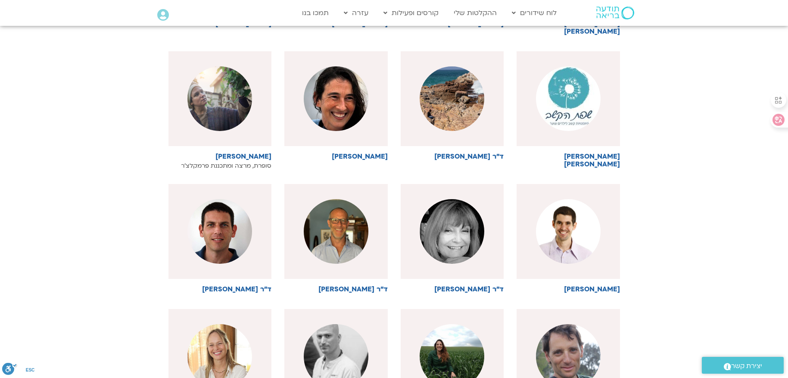
scroll to position [19857, 0]
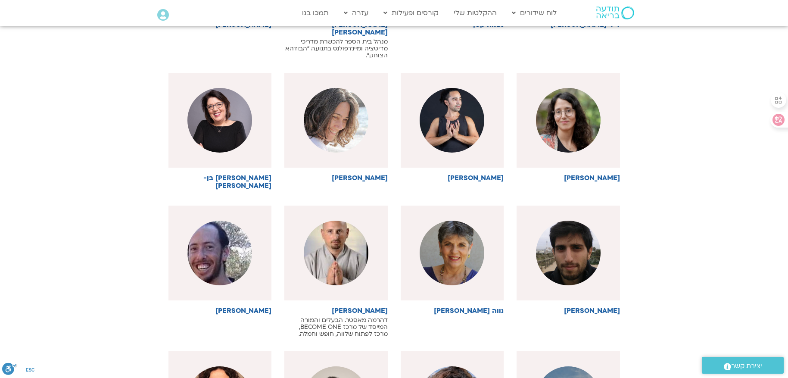
scroll to position [20244, 0]
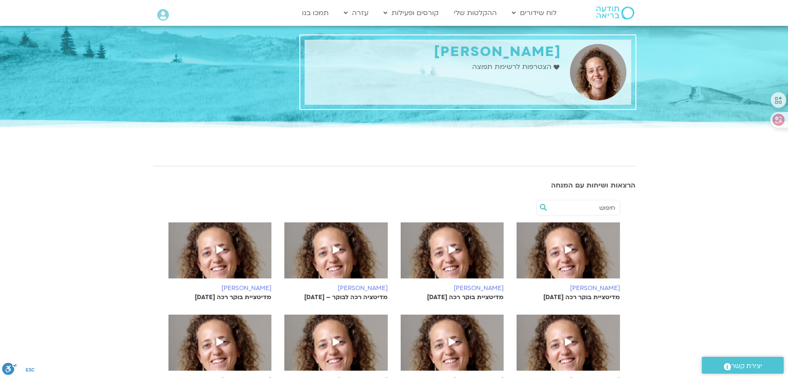
scroll to position [43, 0]
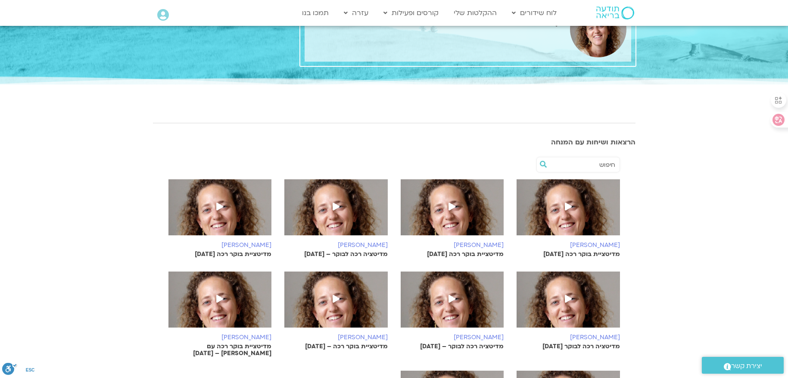
click at [565, 203] on icon at bounding box center [568, 206] width 7 height 8
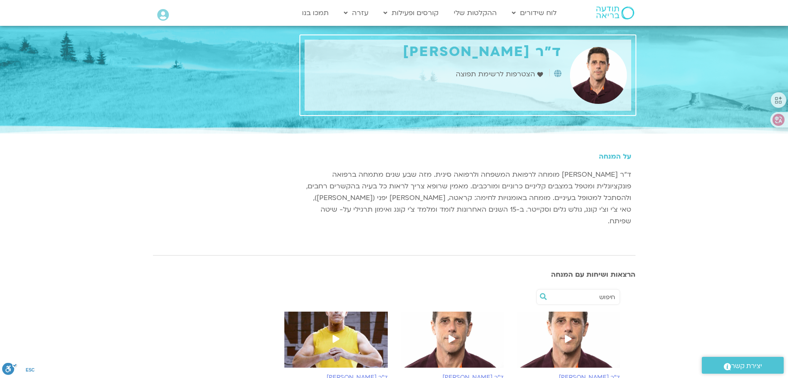
scroll to position [43, 0]
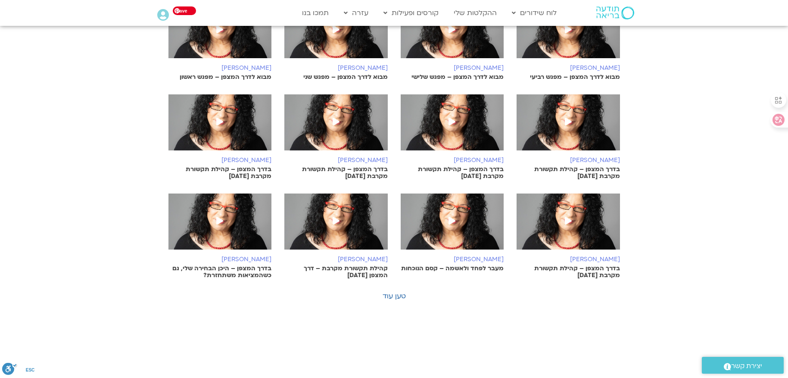
scroll to position [474, 0]
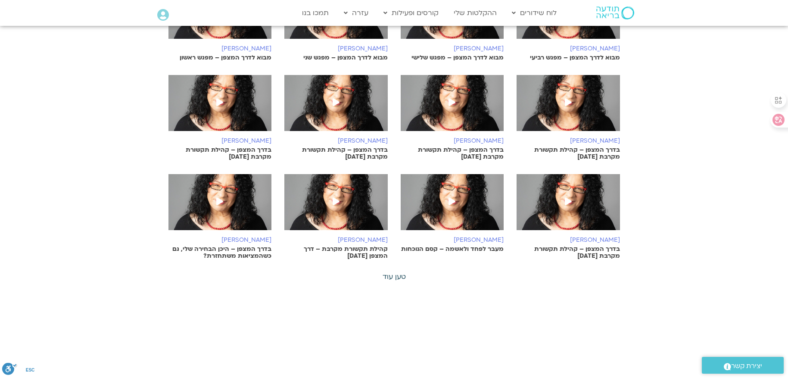
click at [393, 274] on link "טען עוד" at bounding box center [393, 276] width 23 height 9
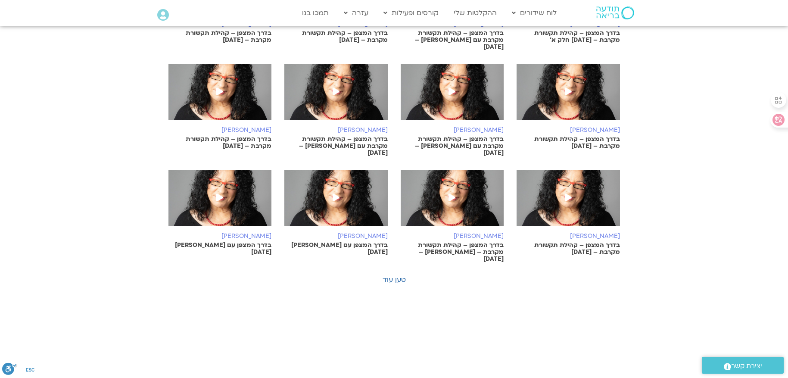
scroll to position [991, 0]
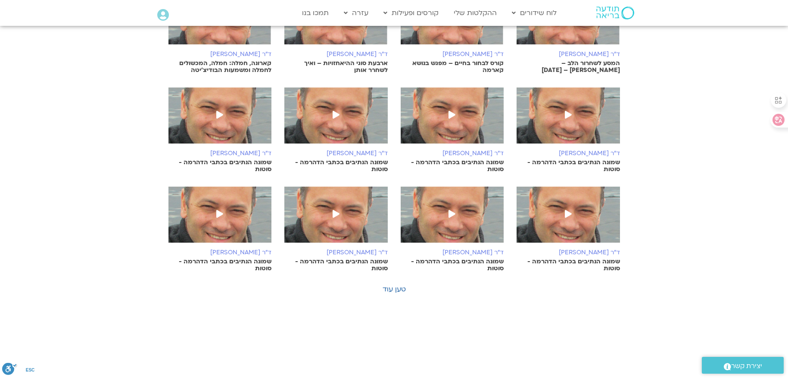
scroll to position [345, 0]
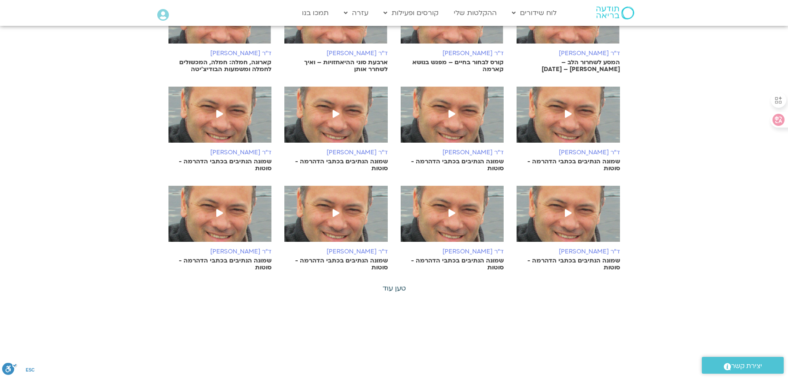
click at [394, 289] on link "טען עוד" at bounding box center [393, 287] width 23 height 9
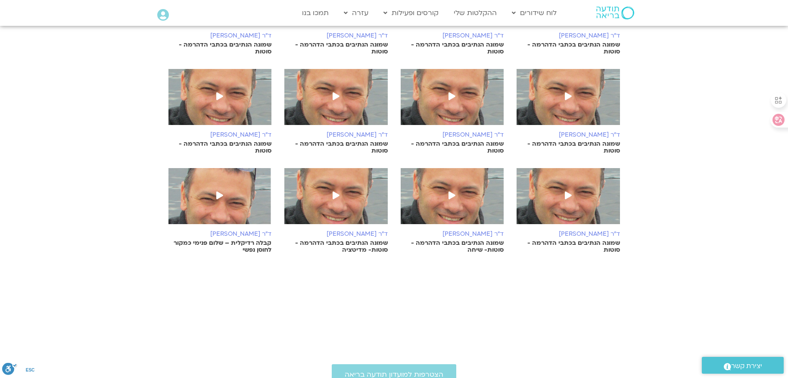
scroll to position [474, 0]
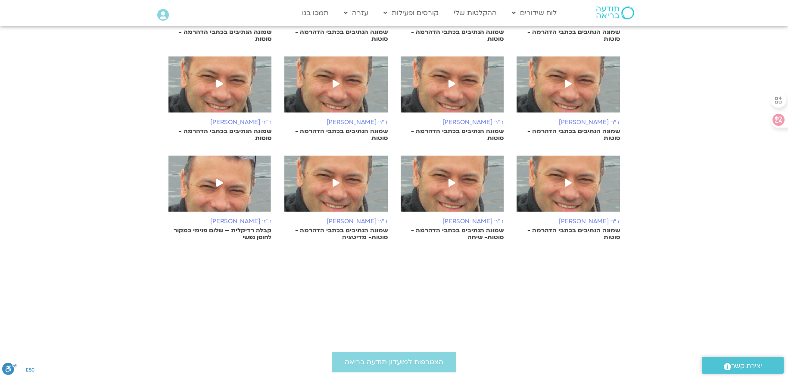
click at [330, 186] on span at bounding box center [336, 184] width 16 height 16
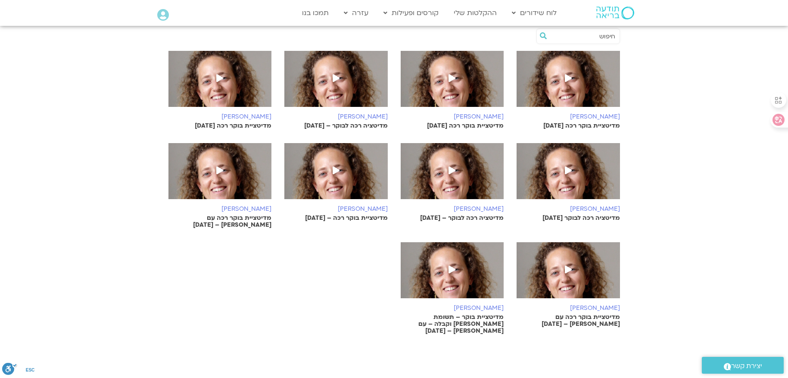
scroll to position [172, 0]
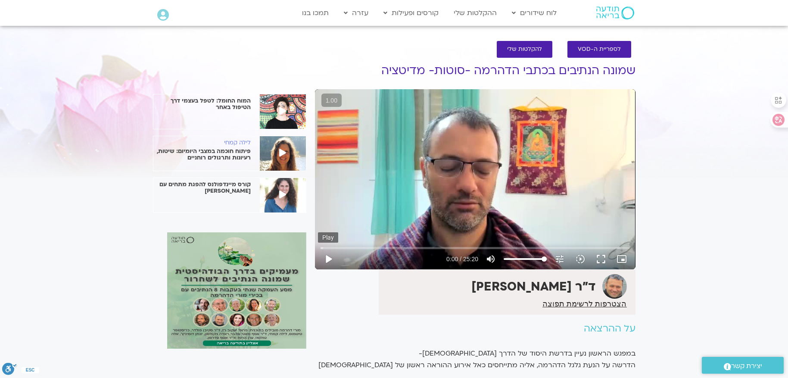
click at [330, 257] on button "play_arrow" at bounding box center [328, 259] width 21 height 21
type input "12.768414"
type input "91.07403"
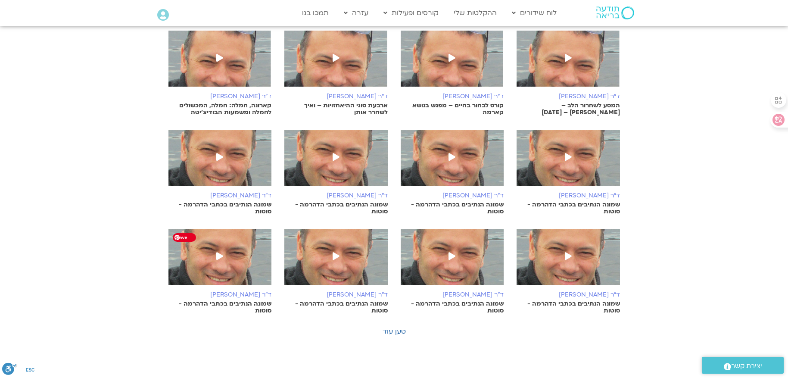
scroll to position [345, 0]
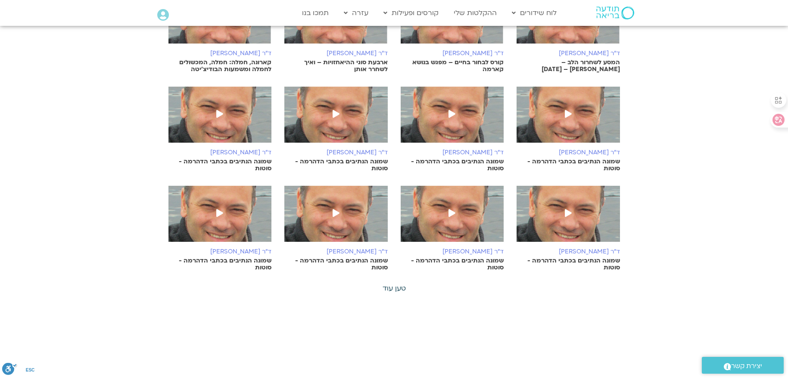
click at [401, 285] on link "טען עוד" at bounding box center [393, 287] width 23 height 9
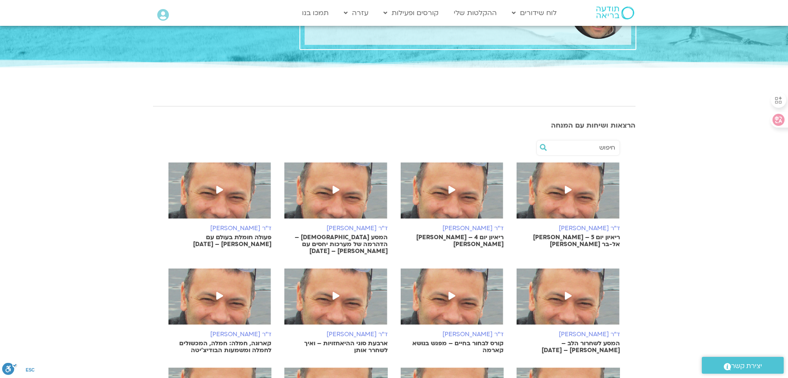
scroll to position [0, 0]
